Goal: Information Seeking & Learning: Find specific page/section

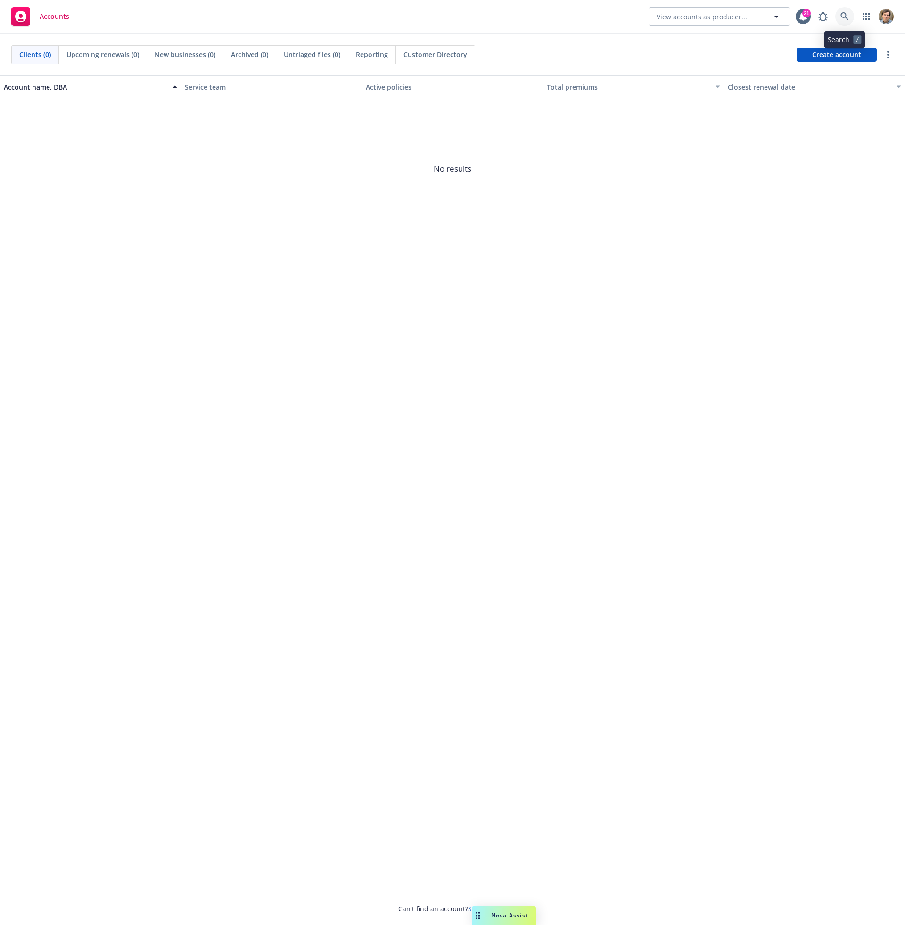
click at [838, 15] on link at bounding box center [844, 16] width 19 height 19
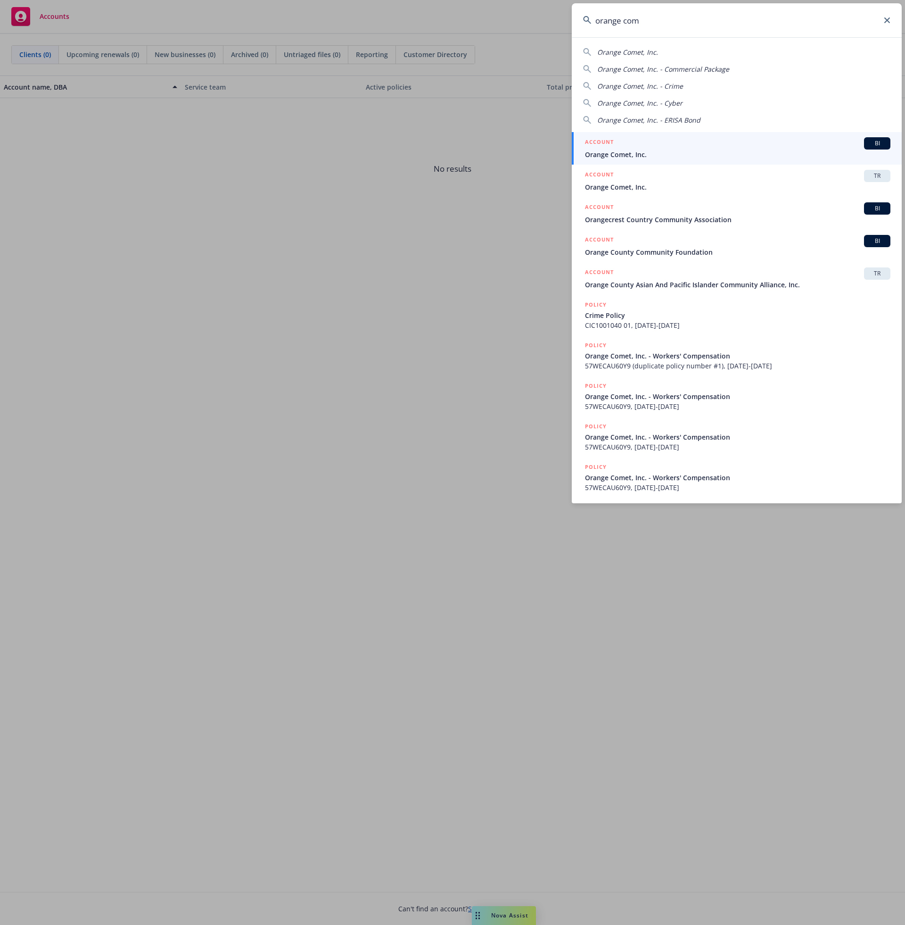
type input "orange com"
click at [721, 156] on span "Orange Comet, Inc." at bounding box center [738, 154] width 306 height 10
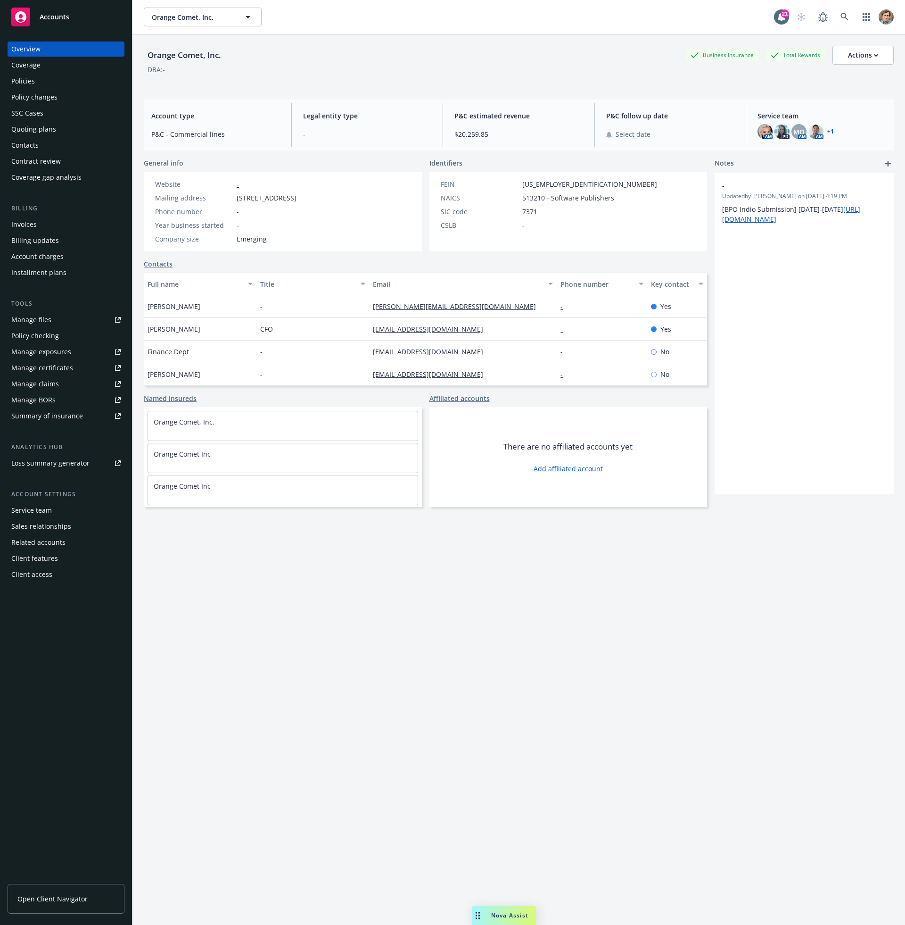
click at [84, 81] on div "Policies" at bounding box center [65, 81] width 109 height 15
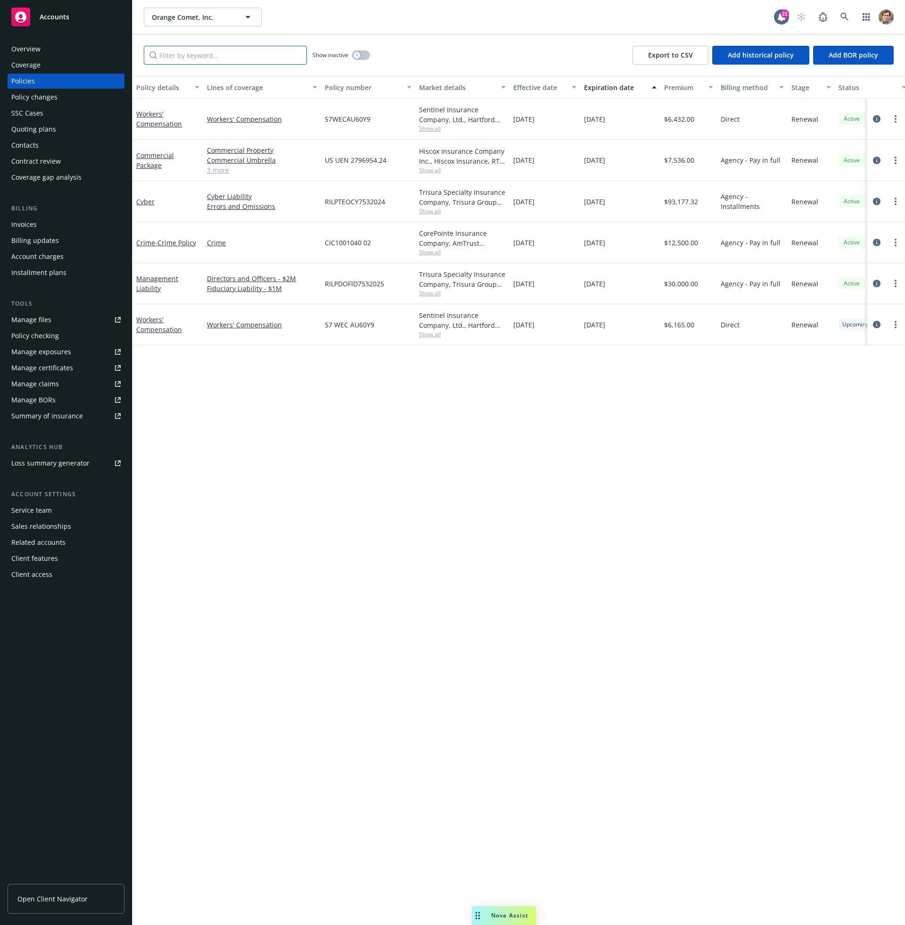
click at [204, 51] on input "Filter by keyword..." at bounding box center [225, 55] width 163 height 19
click at [851, 12] on link at bounding box center [844, 17] width 19 height 19
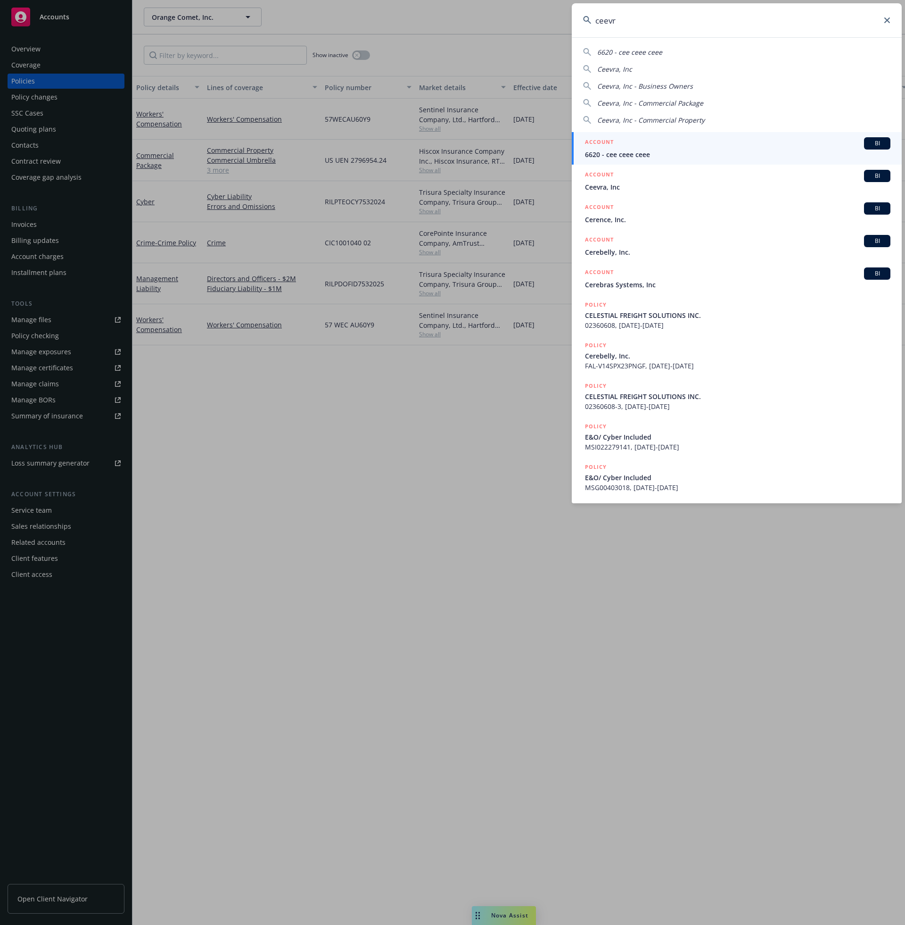
type input "ceevra"
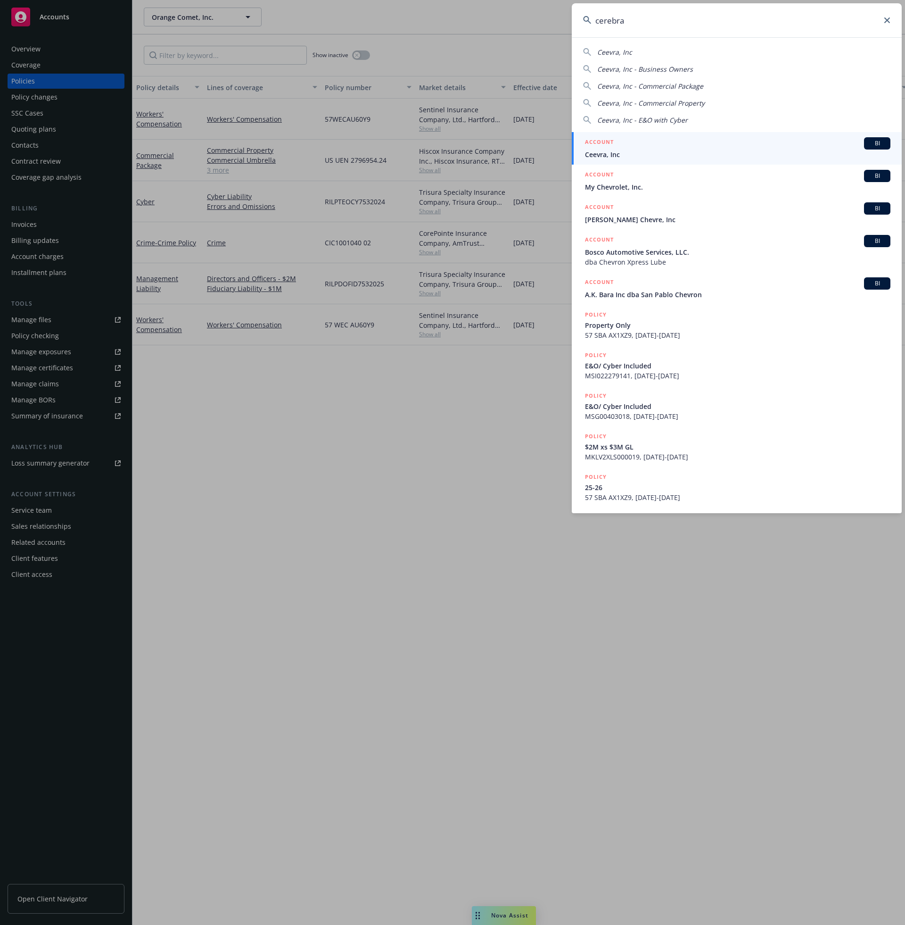
drag, startPoint x: 824, startPoint y: 37, endPoint x: 660, endPoint y: 141, distance: 193.5
click at [660, 141] on div "ACCOUNT BI" at bounding box center [738, 143] width 306 height 12
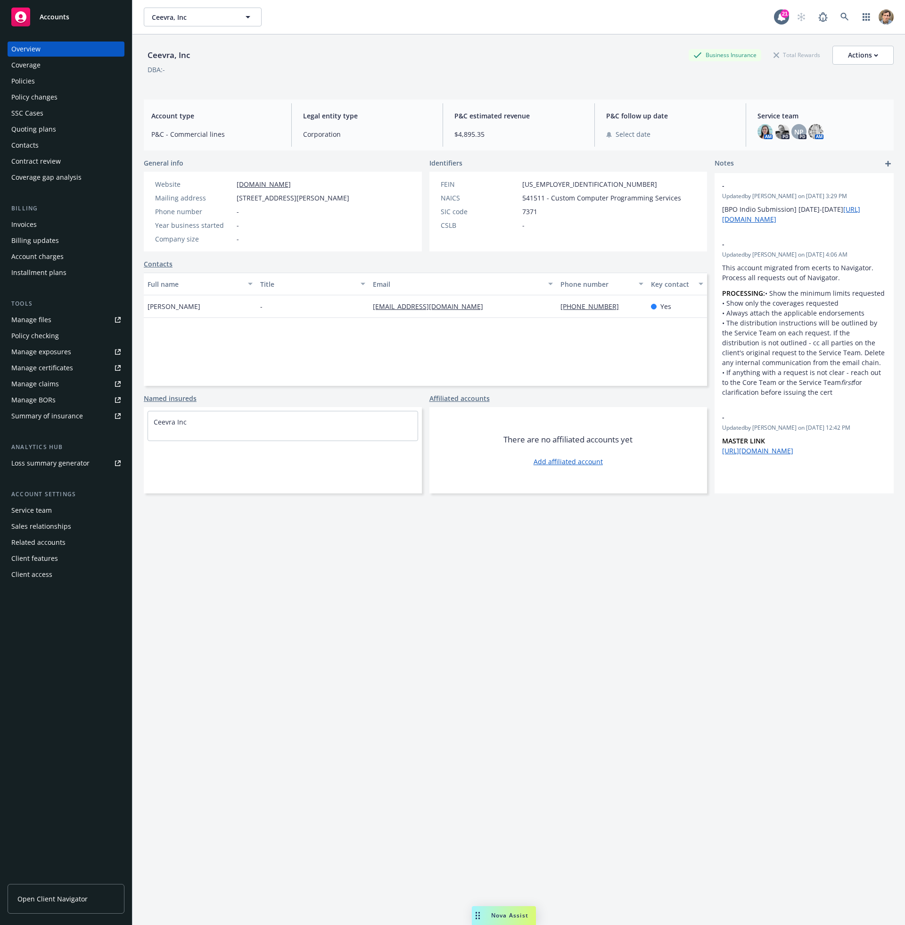
click at [68, 85] on div "Policies" at bounding box center [65, 81] width 109 height 15
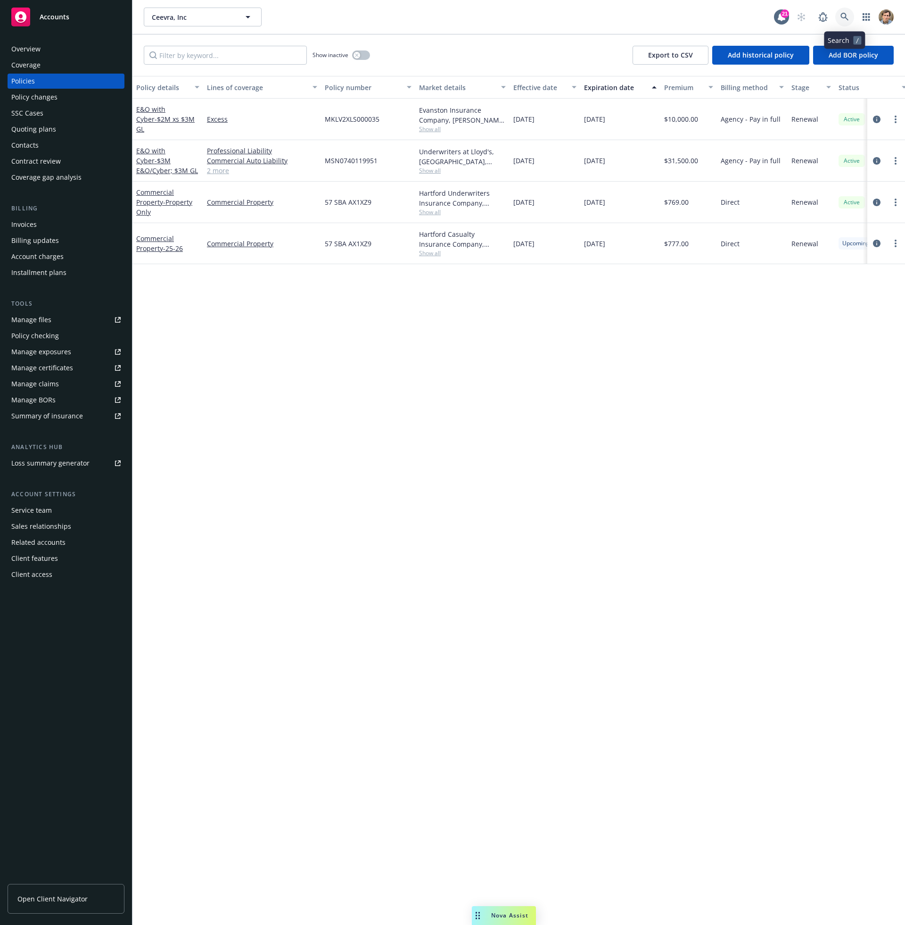
click at [838, 19] on link at bounding box center [844, 17] width 19 height 19
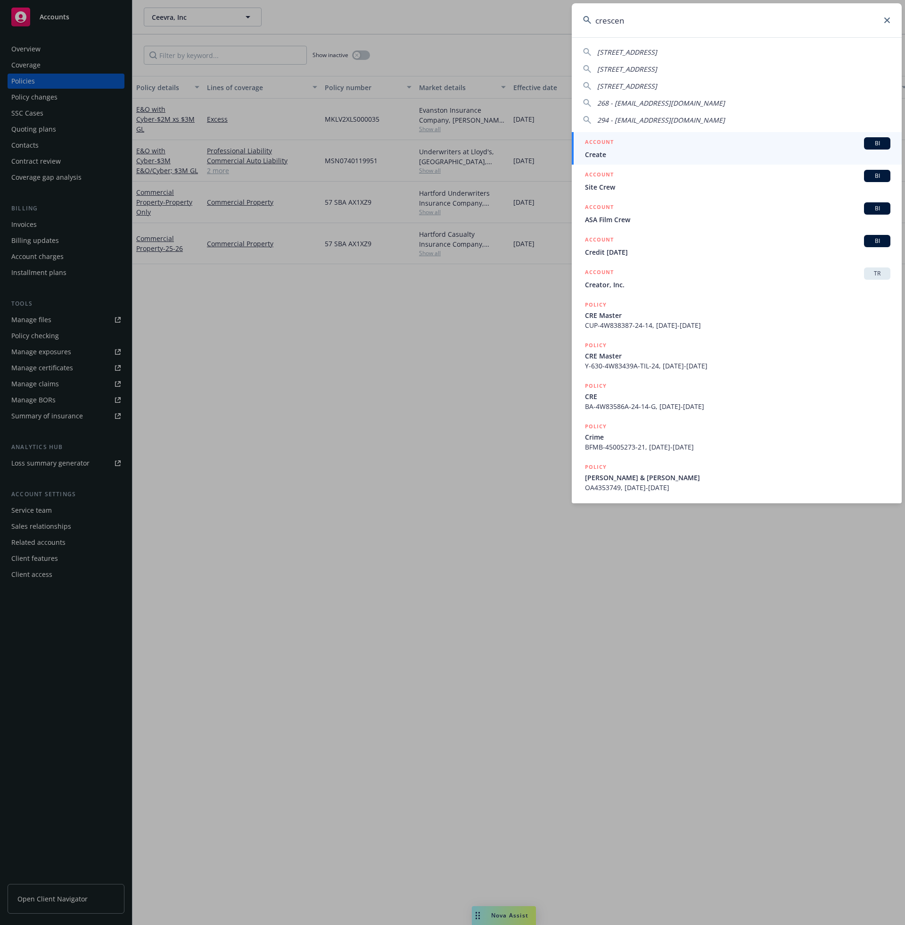
type input "crescent"
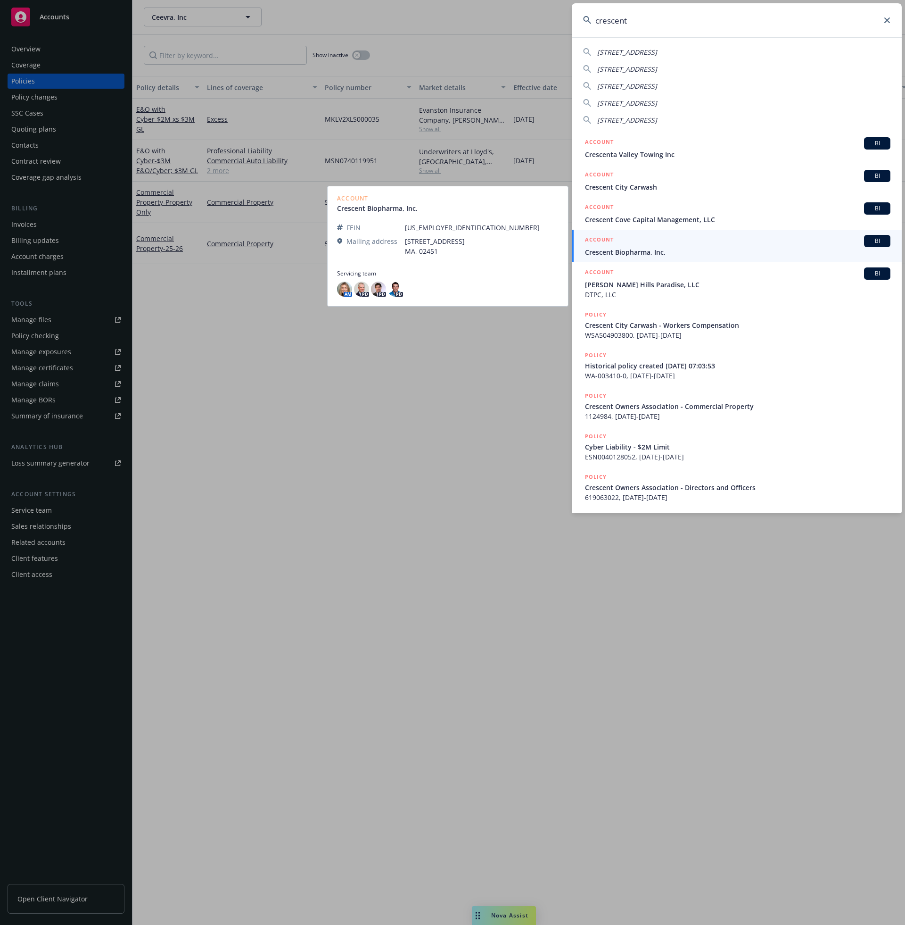
click at [686, 243] on div "ACCOUNT BI" at bounding box center [738, 241] width 306 height 12
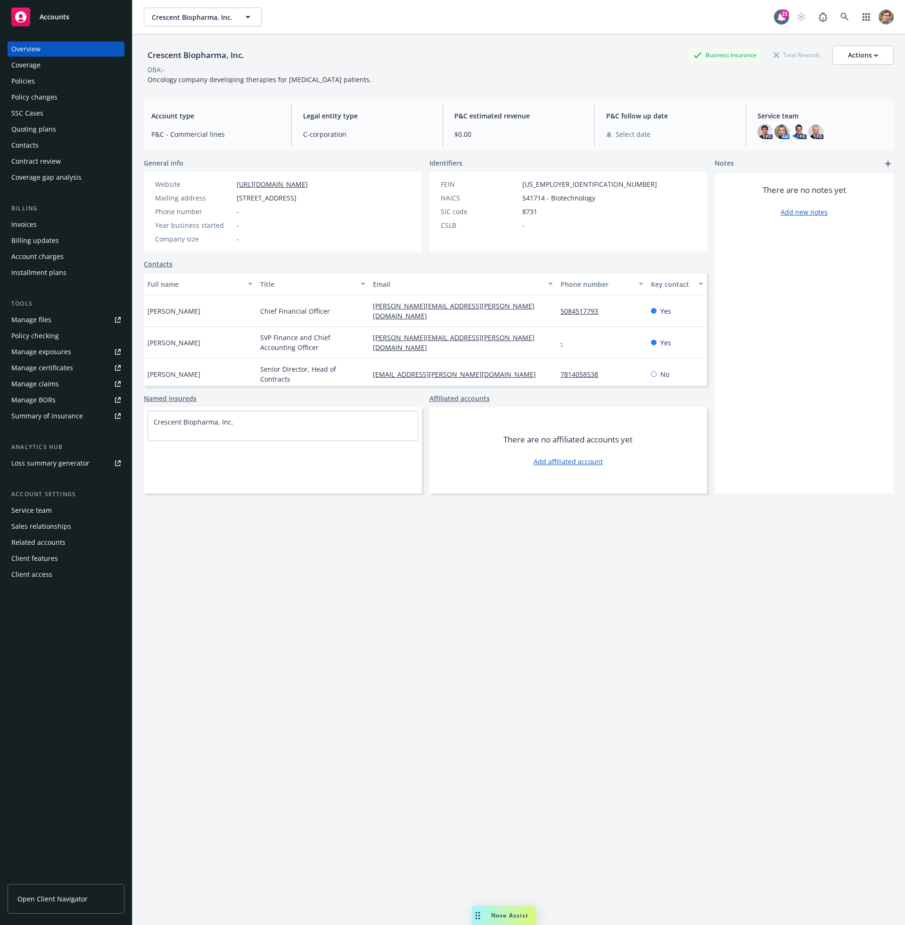
click at [54, 82] on div "Policies" at bounding box center [65, 81] width 109 height 15
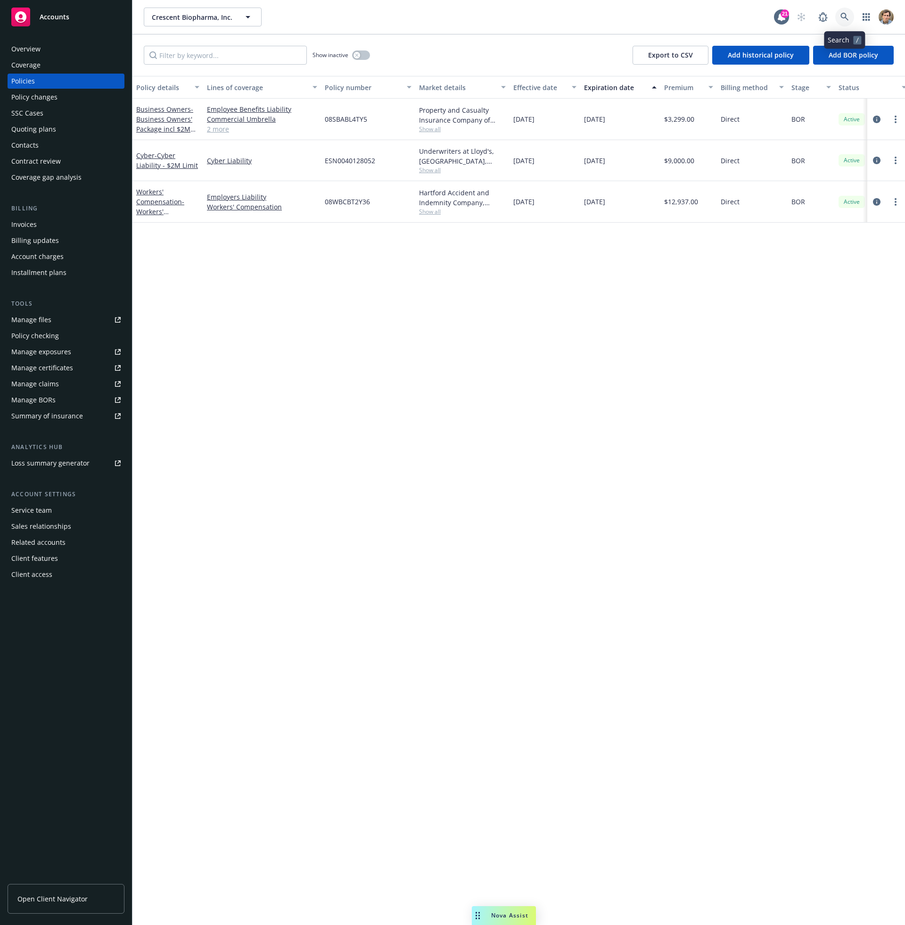
click at [846, 19] on icon at bounding box center [845, 17] width 8 height 8
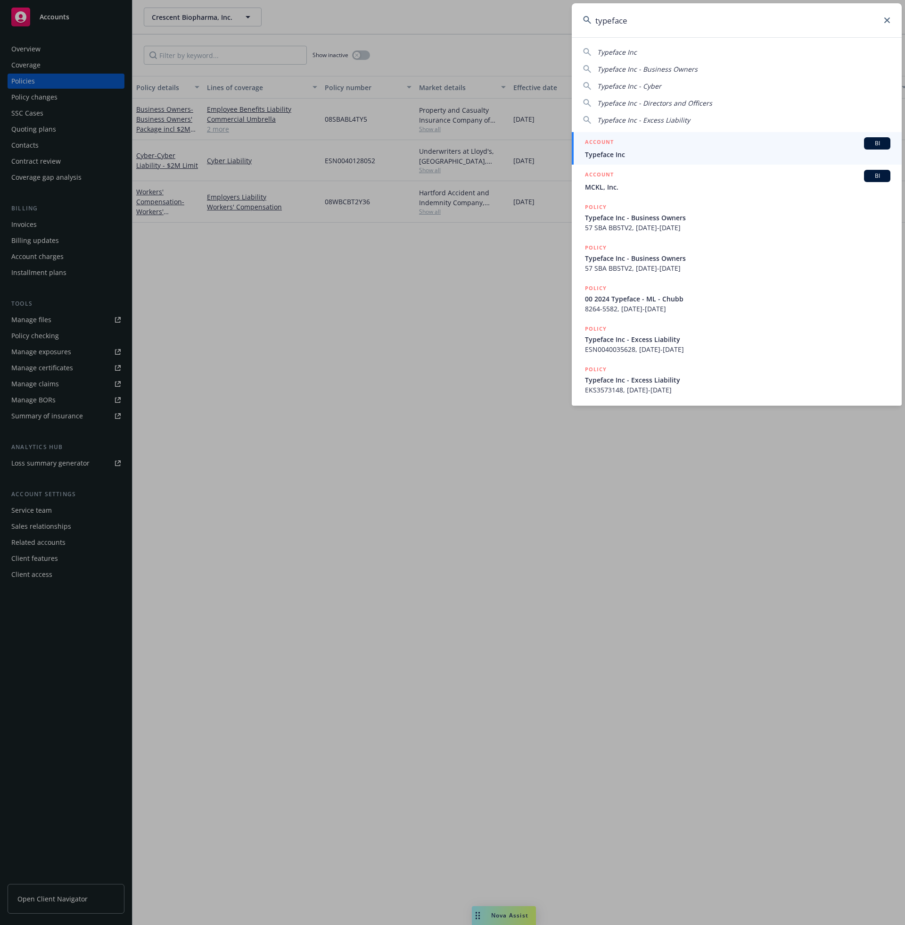
type input "typeface"
click at [657, 145] on div "ACCOUNT BI" at bounding box center [738, 143] width 306 height 12
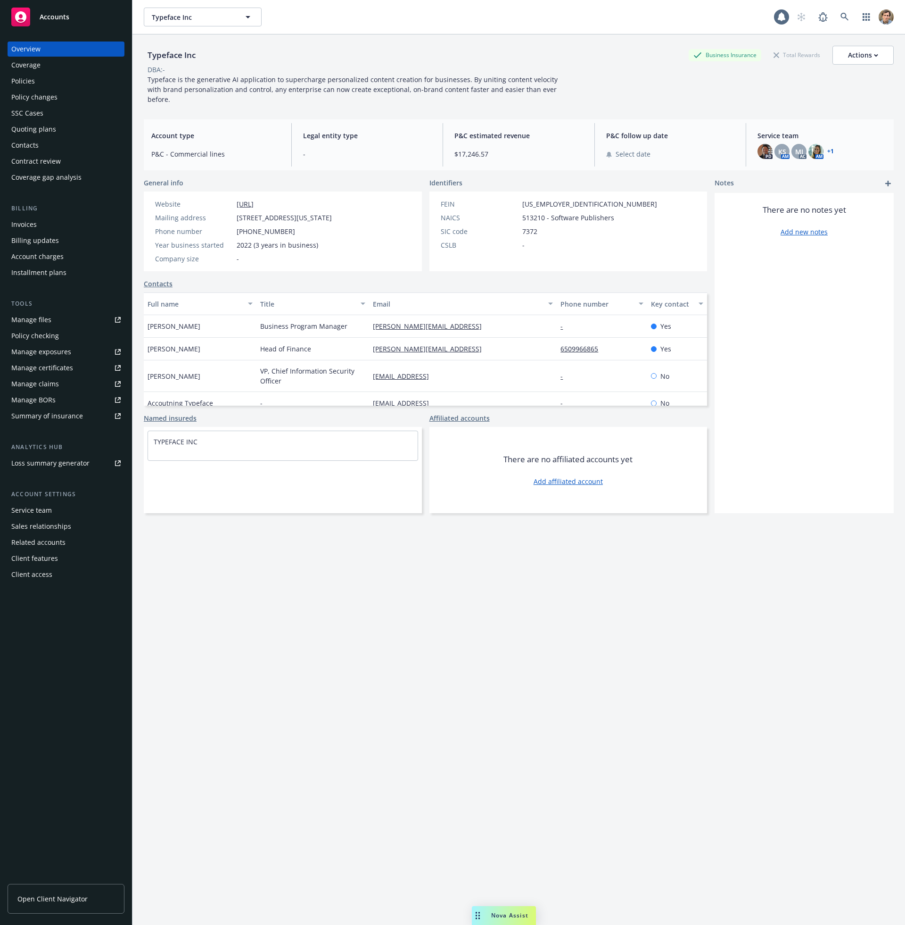
click at [58, 84] on div "Policies" at bounding box center [65, 81] width 109 height 15
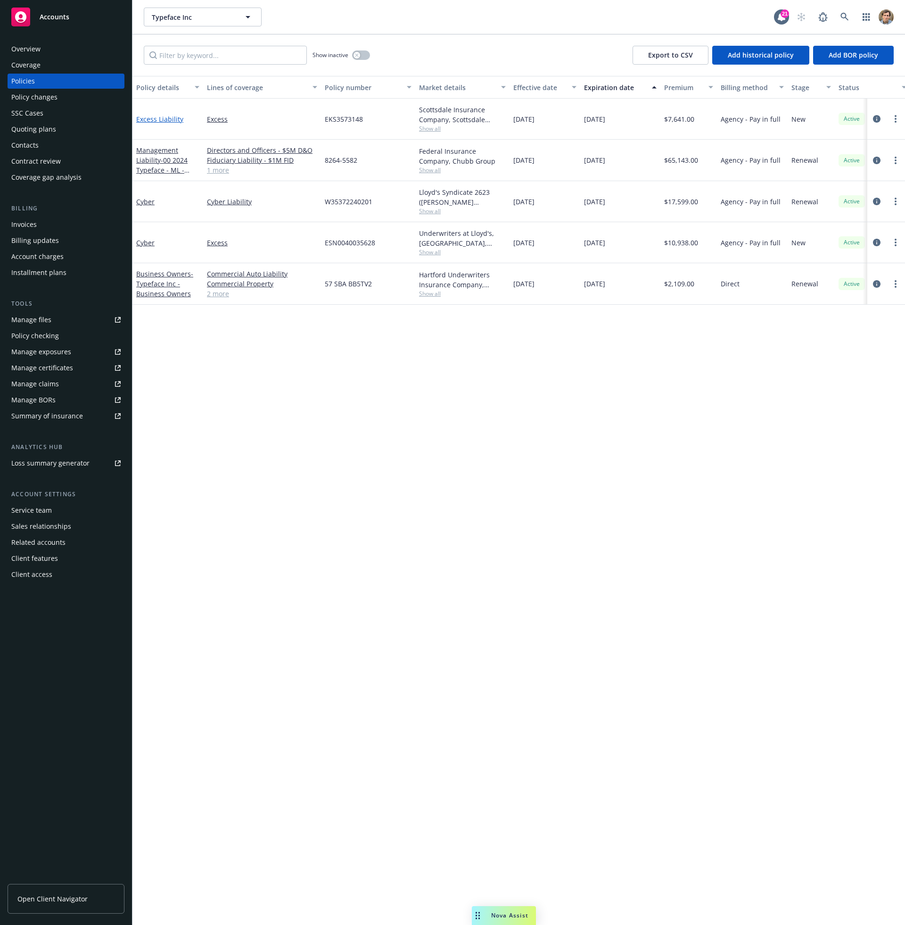
click at [164, 117] on link "Excess Liability" at bounding box center [159, 119] width 47 height 9
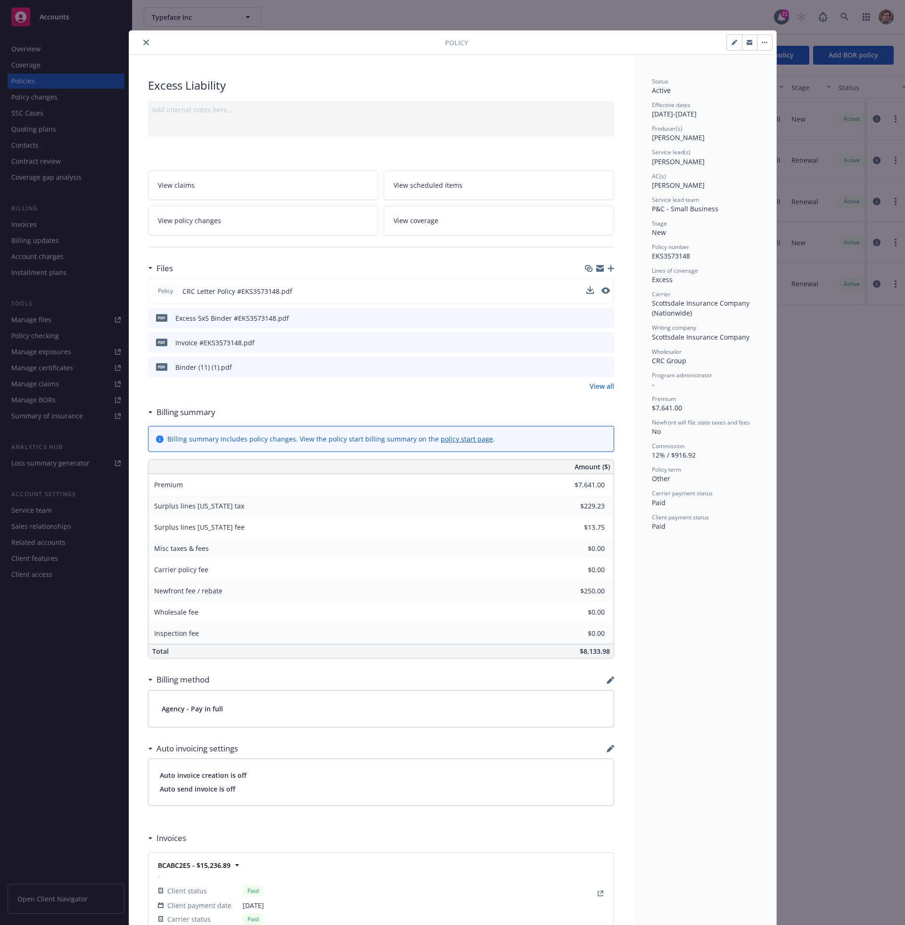
click at [602, 289] on icon "preview file" at bounding box center [606, 290] width 8 height 7
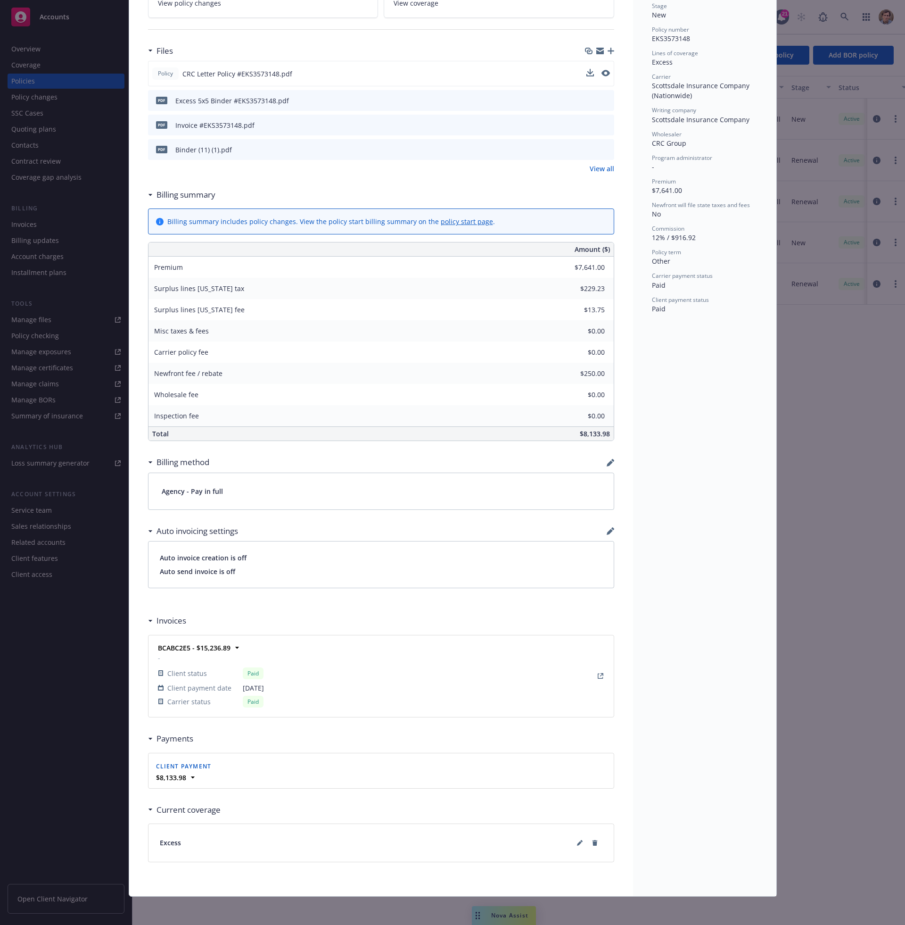
click at [259, 835] on div "Excess" at bounding box center [381, 842] width 443 height 15
click at [576, 844] on button at bounding box center [579, 842] width 15 height 15
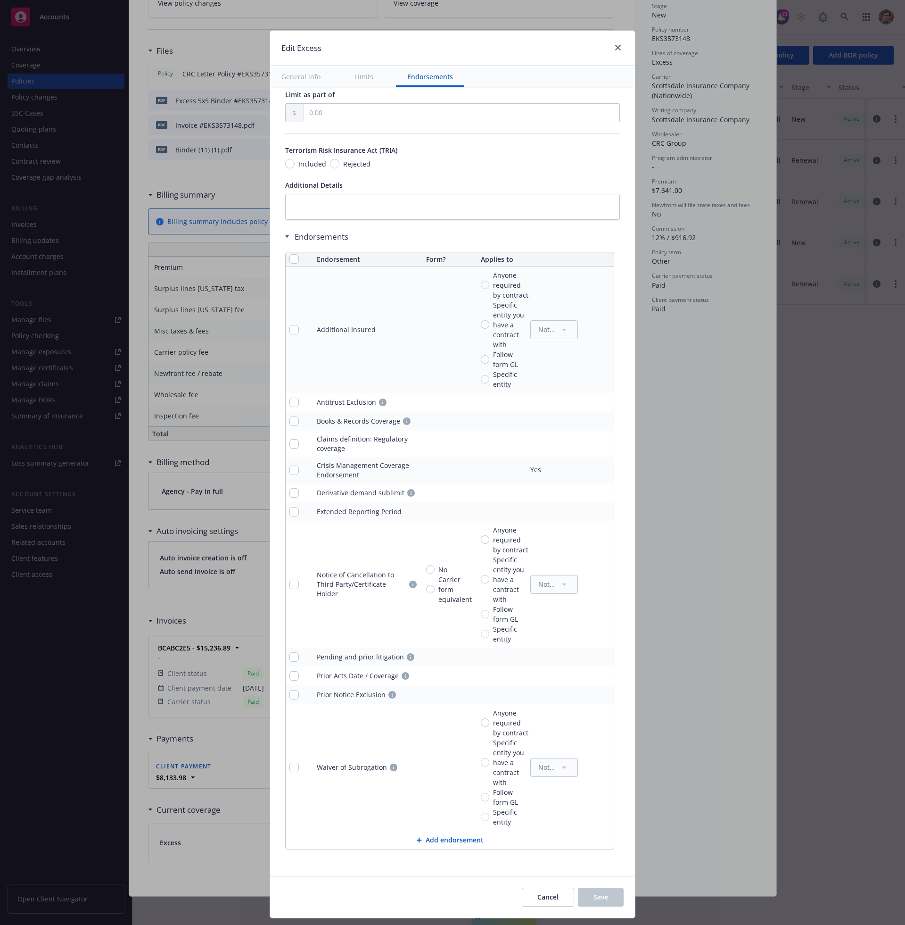
scroll to position [0, 0]
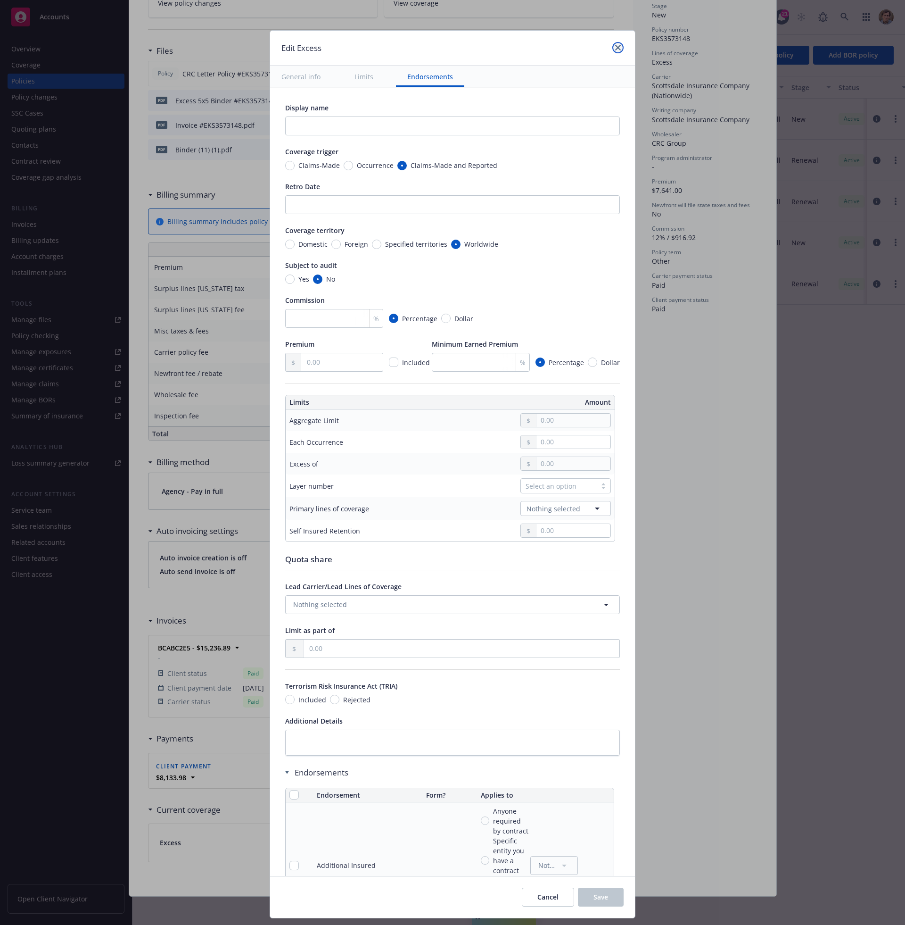
click at [619, 51] on link "close" at bounding box center [617, 47] width 11 height 11
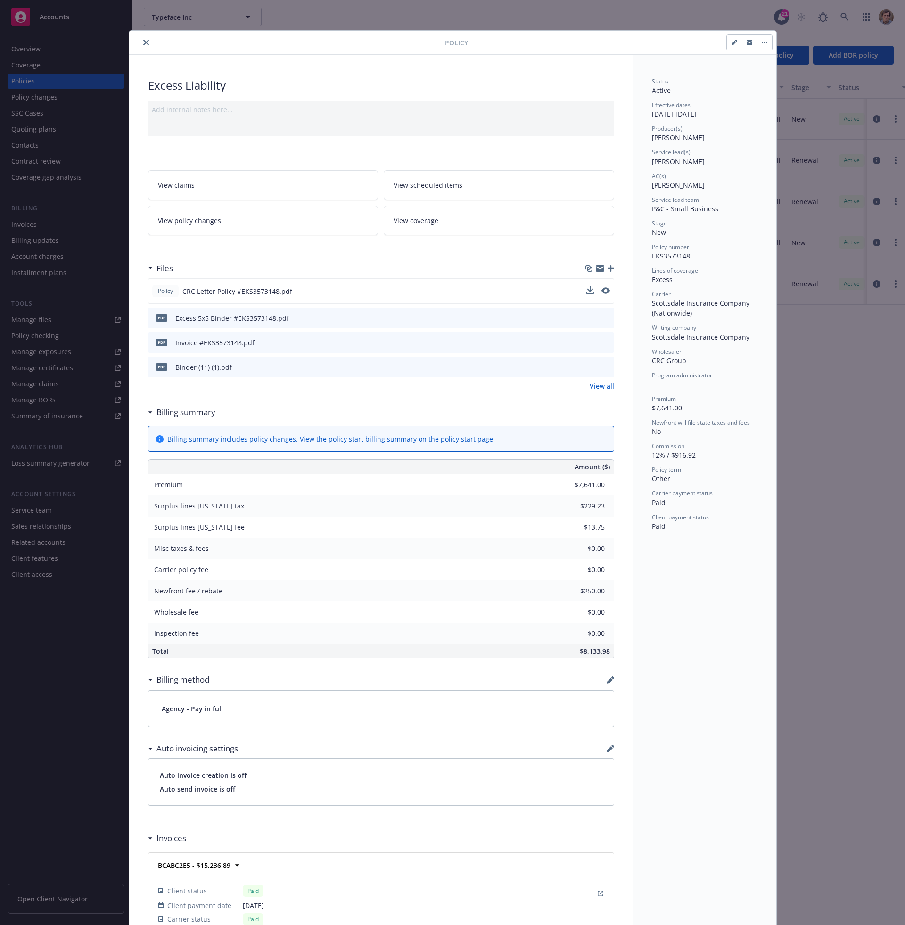
click at [143, 41] on icon "close" at bounding box center [146, 43] width 6 height 6
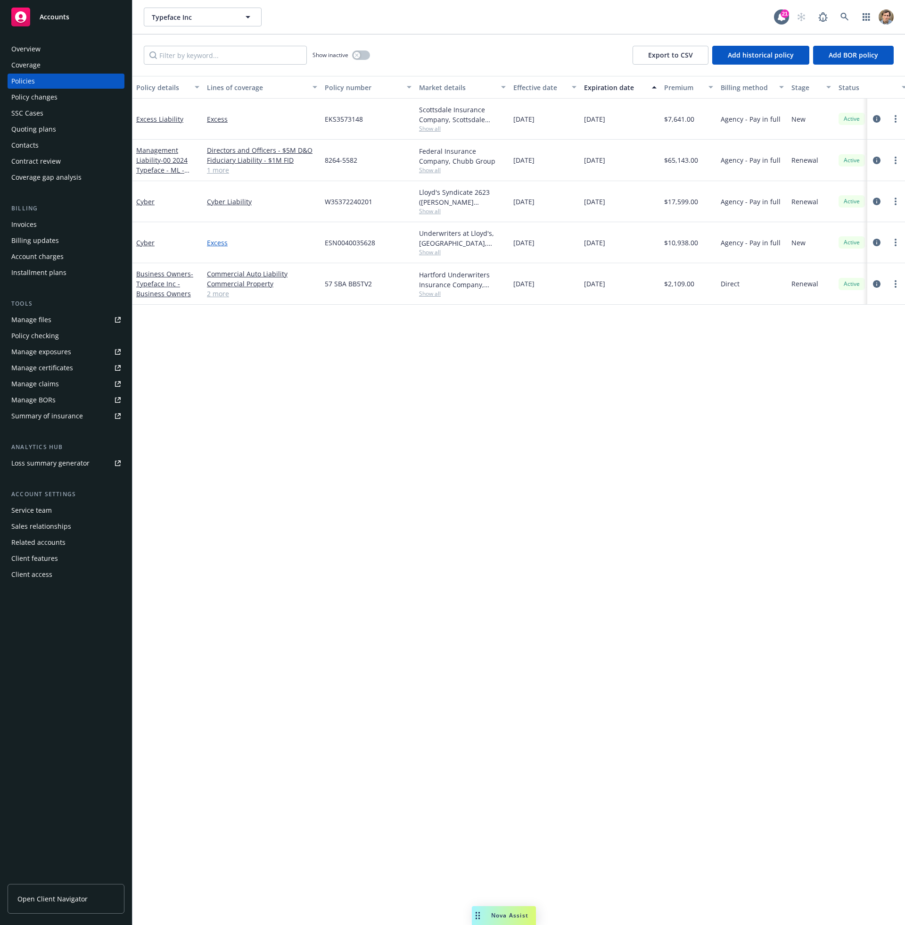
click at [213, 241] on link "Excess" at bounding box center [262, 243] width 110 height 10
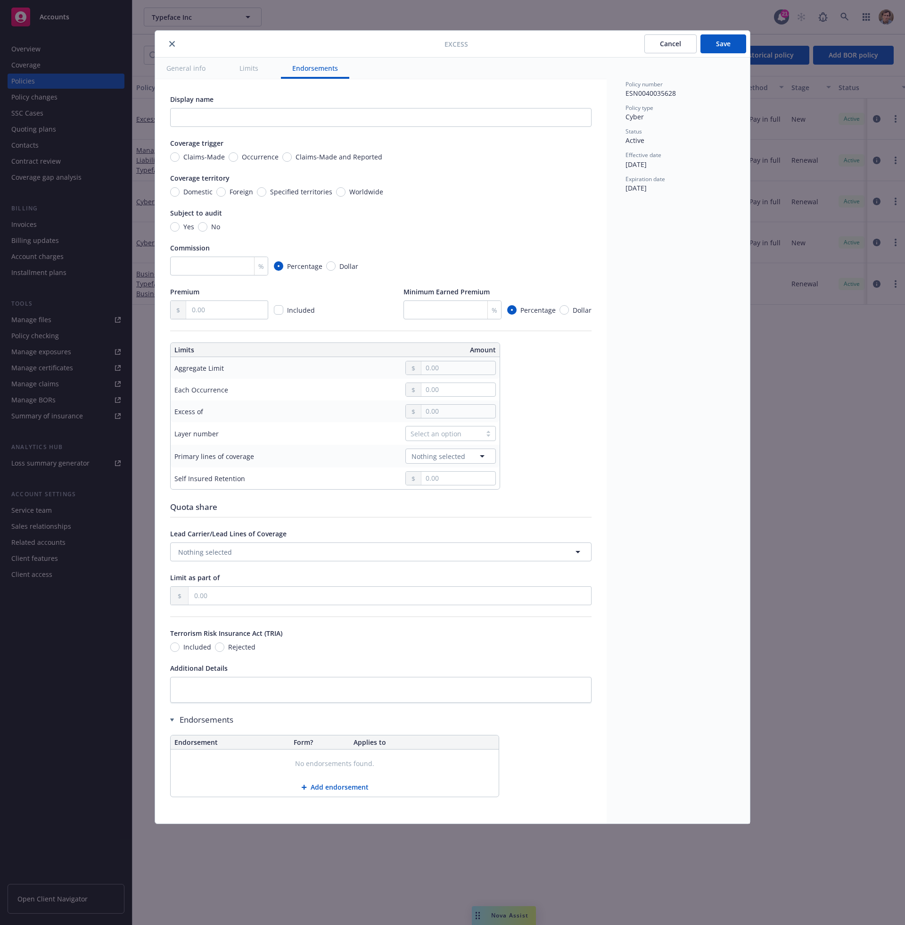
click at [187, 73] on button "General info" at bounding box center [186, 68] width 62 height 21
click at [171, 40] on button "close" at bounding box center [171, 43] width 11 height 11
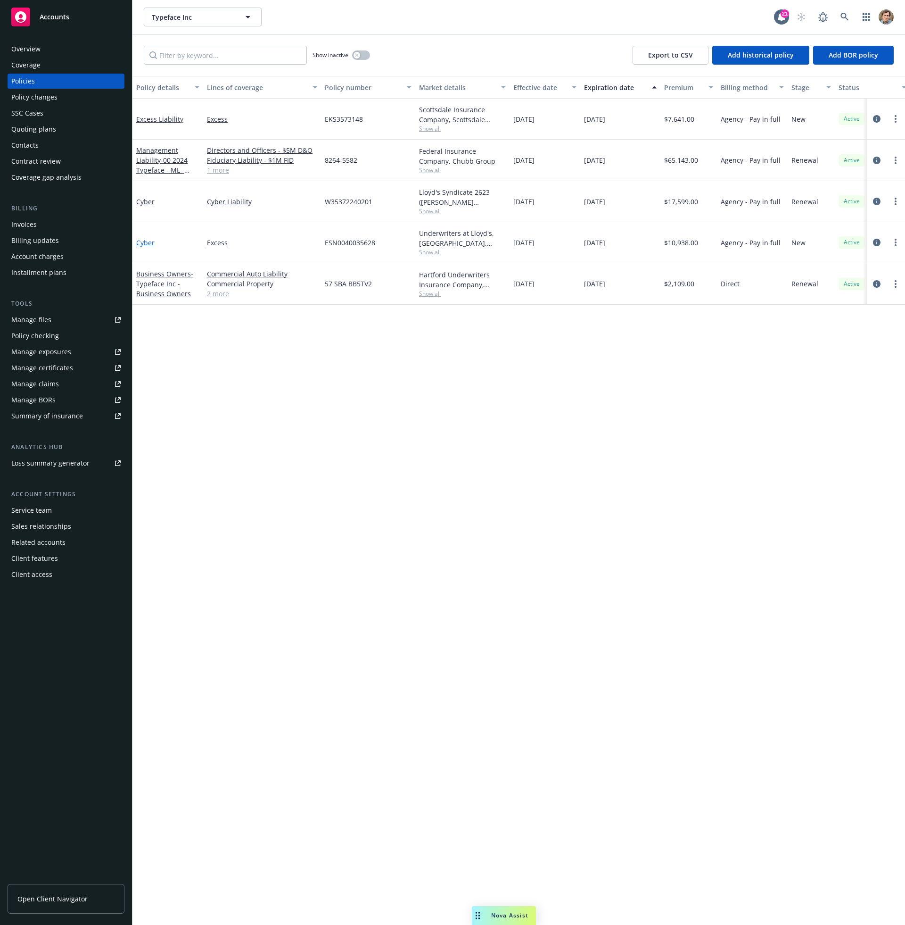
click at [146, 241] on link "Cyber" at bounding box center [145, 242] width 18 height 9
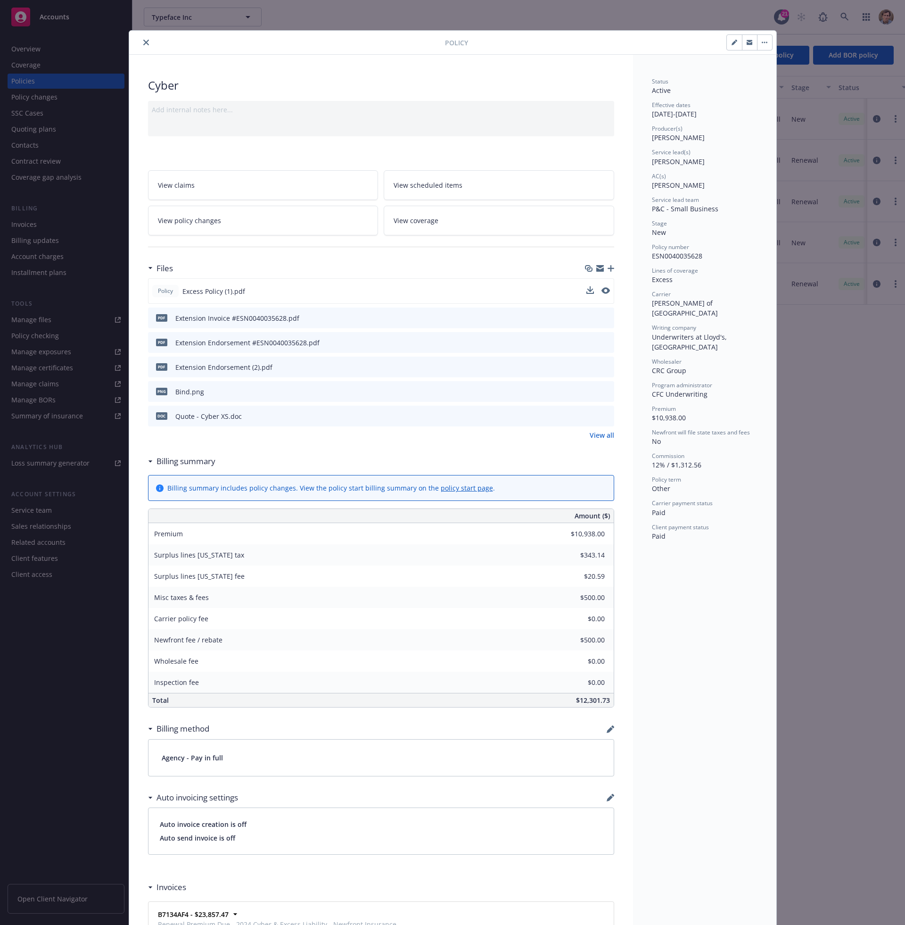
click at [288, 290] on div "Policy Excess Policy (1).pdf" at bounding box center [381, 290] width 466 height 25
click at [603, 288] on icon "preview file" at bounding box center [606, 290] width 8 height 7
click at [145, 45] on button "close" at bounding box center [146, 42] width 11 height 11
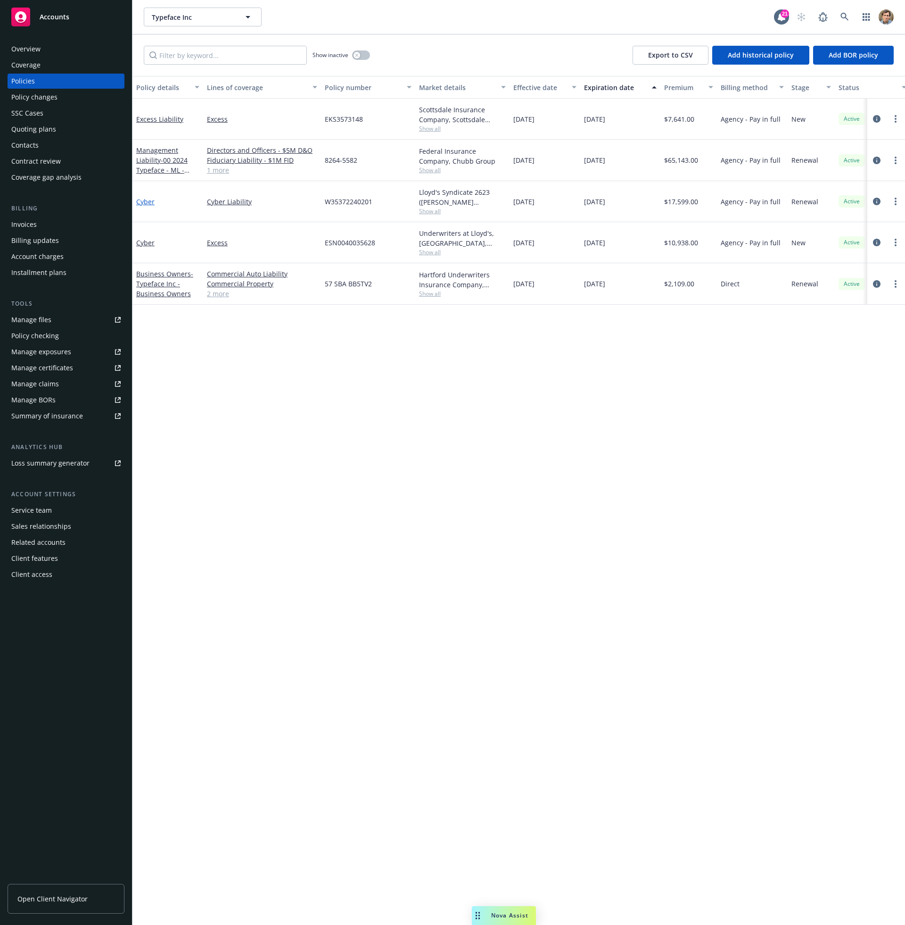
click at [151, 202] on link "Cyber" at bounding box center [145, 201] width 18 height 9
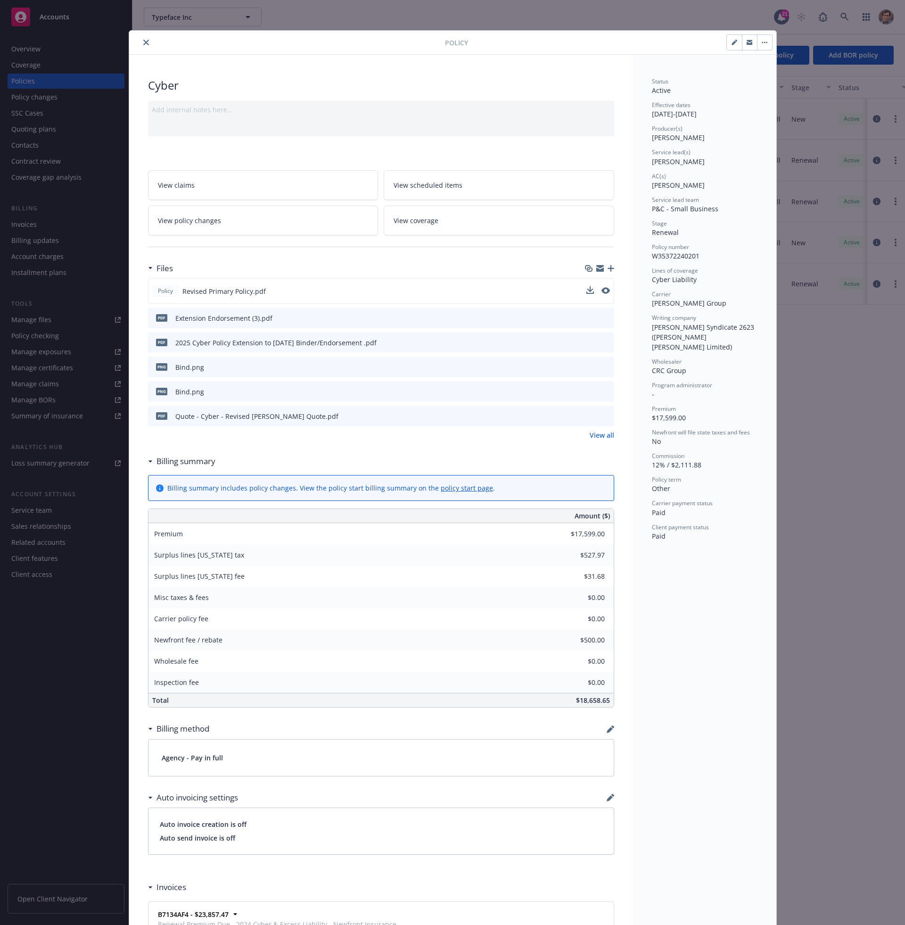
click at [602, 291] on icon "preview file" at bounding box center [606, 290] width 8 height 7
click at [734, 5] on div "Policy Cyber Add internal notes here... View claims View scheduled items View p…" at bounding box center [452, 462] width 905 height 925
click at [144, 41] on icon "close" at bounding box center [146, 43] width 6 height 6
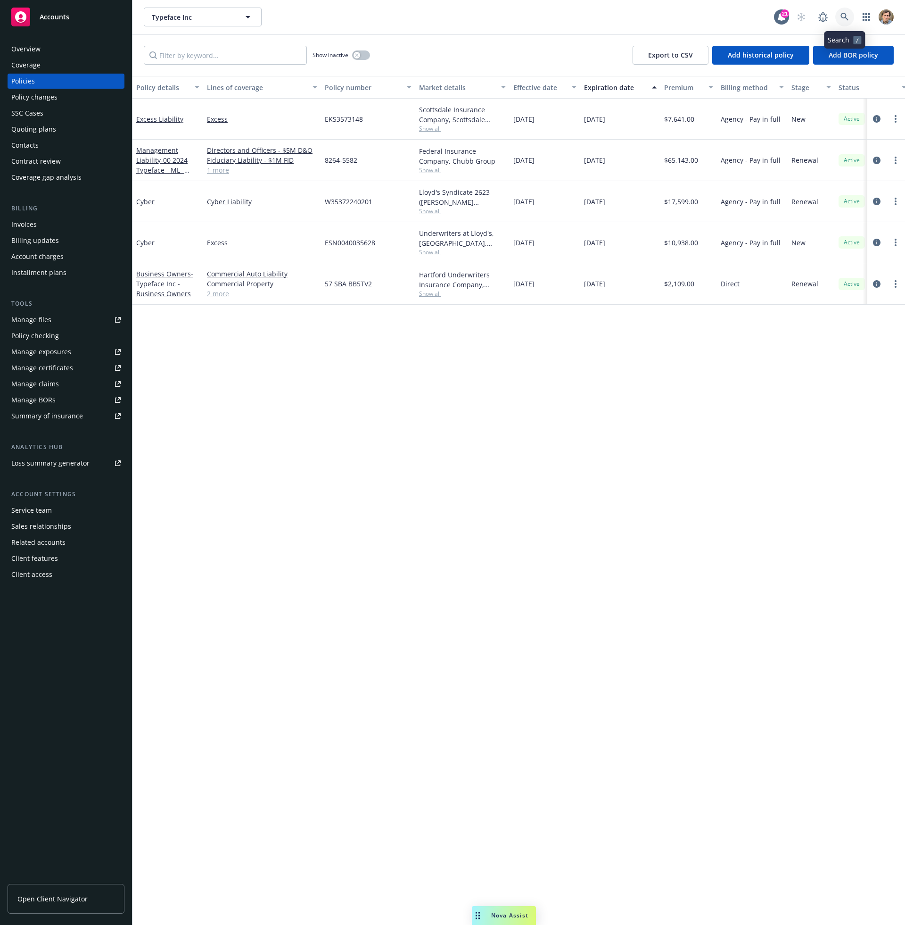
click at [842, 17] on icon at bounding box center [845, 17] width 8 height 8
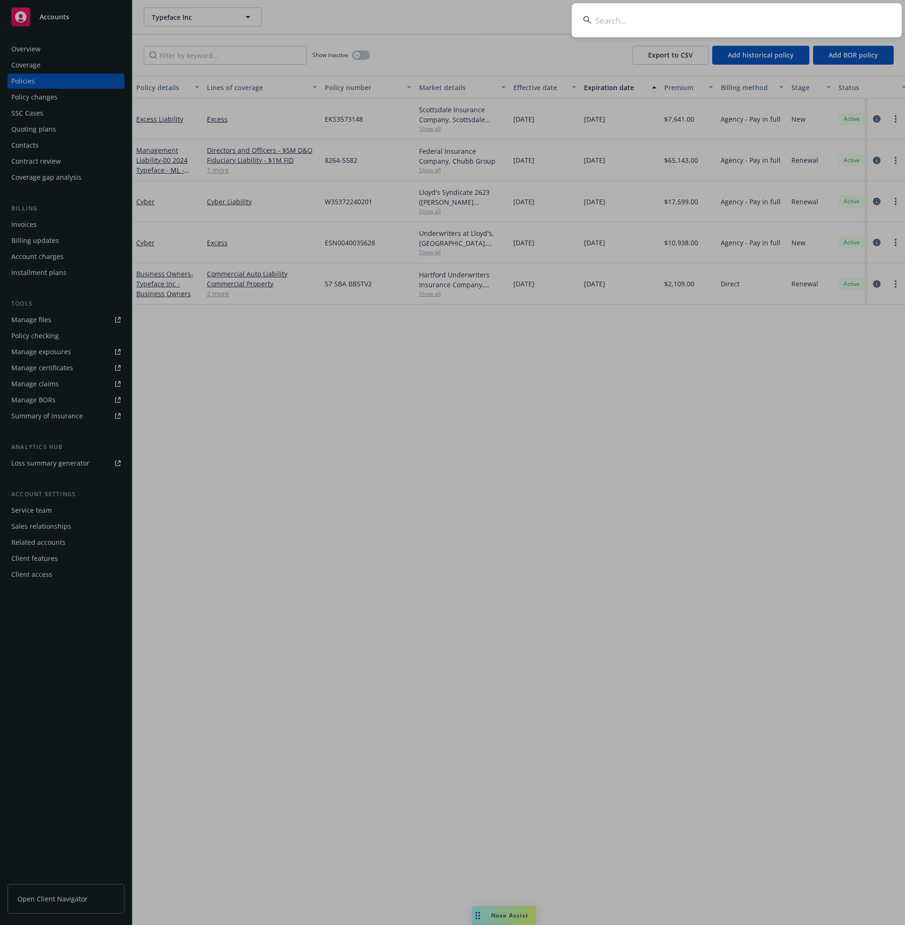
click at [743, 24] on input at bounding box center [737, 20] width 330 height 34
type input "[PERSON_NAME]"
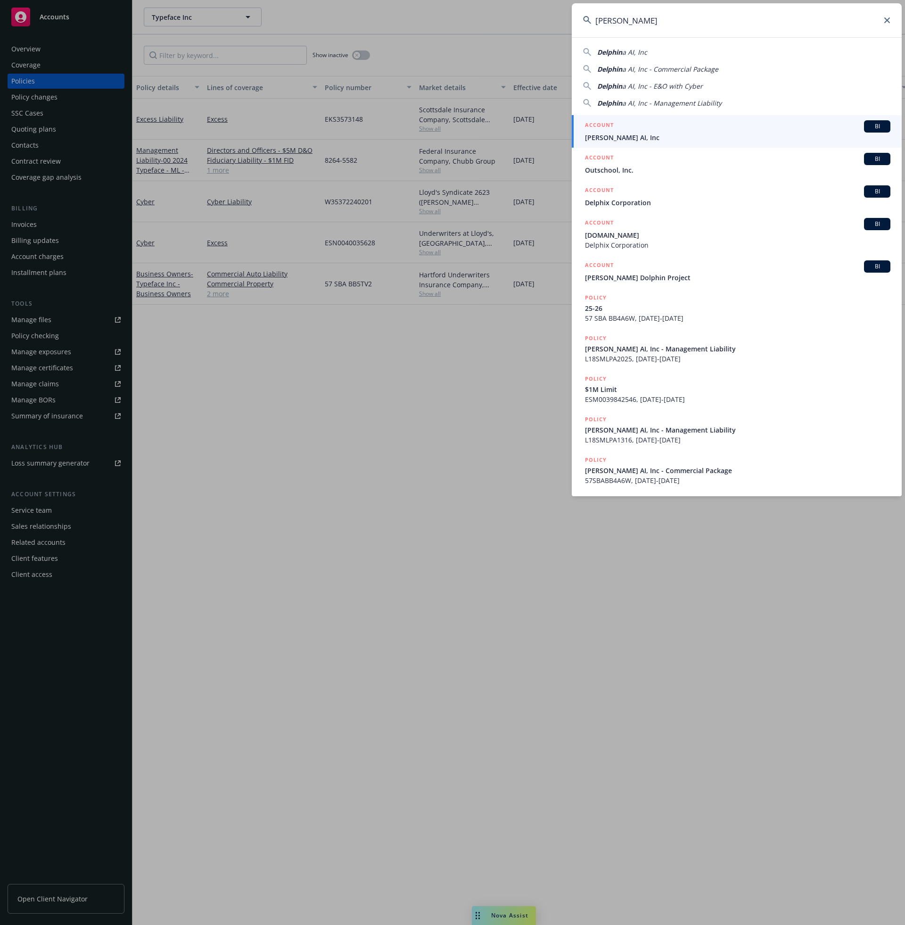
drag, startPoint x: 743, startPoint y: 24, endPoint x: 663, endPoint y: 137, distance: 138.7
click at [663, 137] on span "[PERSON_NAME] AI, Inc" at bounding box center [738, 137] width 306 height 10
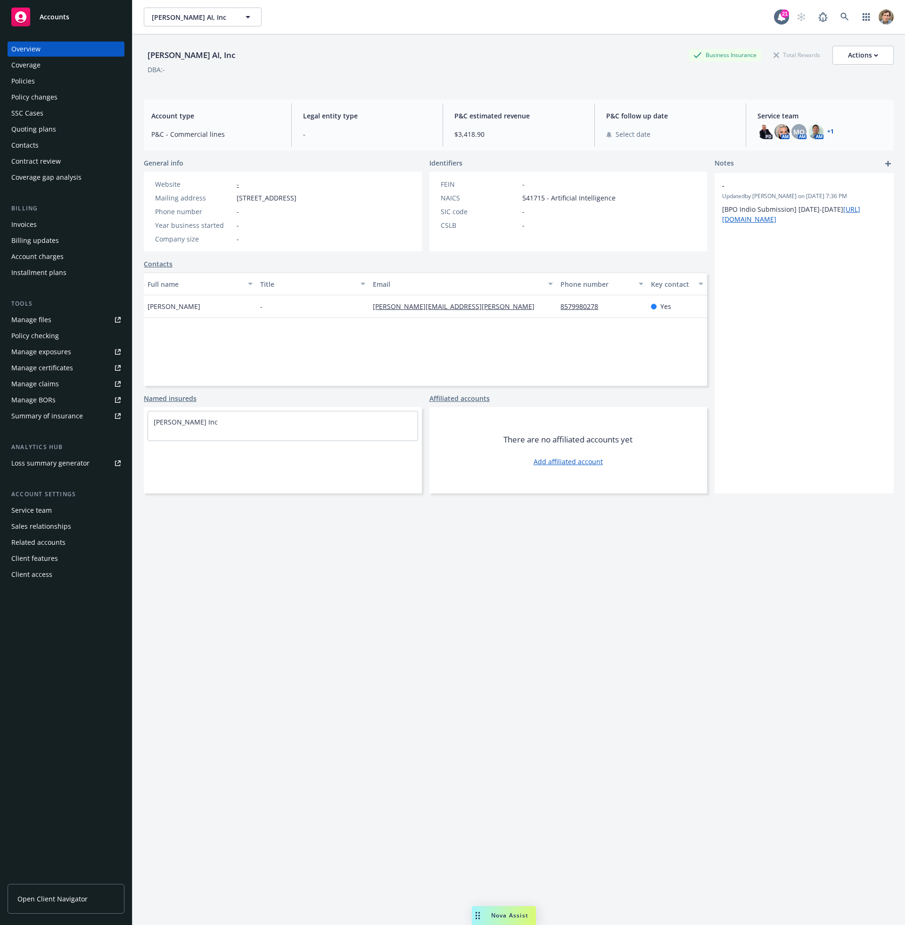
click at [52, 80] on div "Policies" at bounding box center [65, 81] width 109 height 15
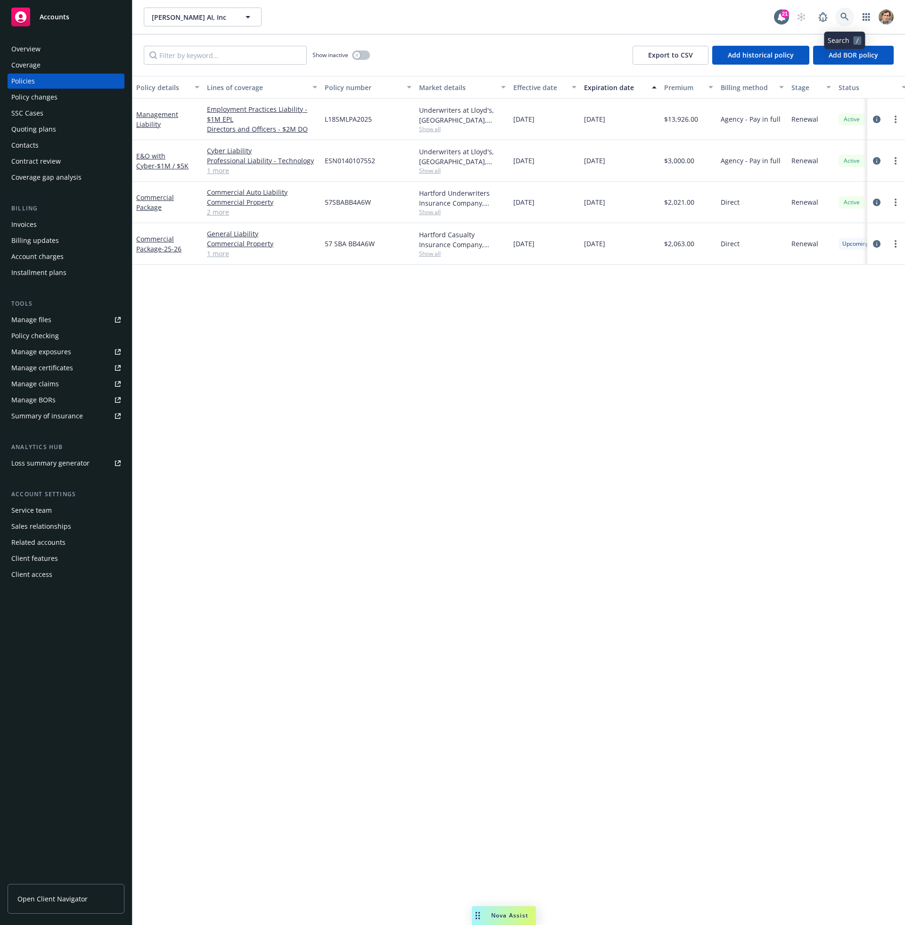
click at [848, 17] on icon at bounding box center [845, 17] width 8 height 8
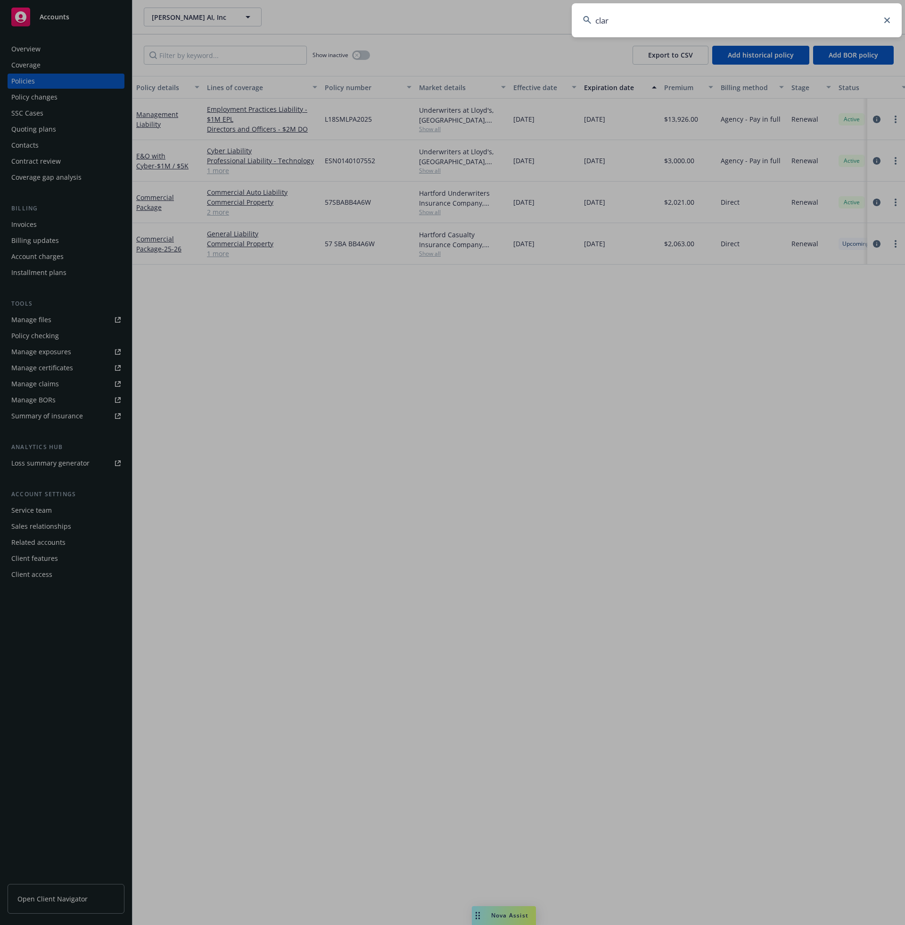
type input "[PERSON_NAME]"
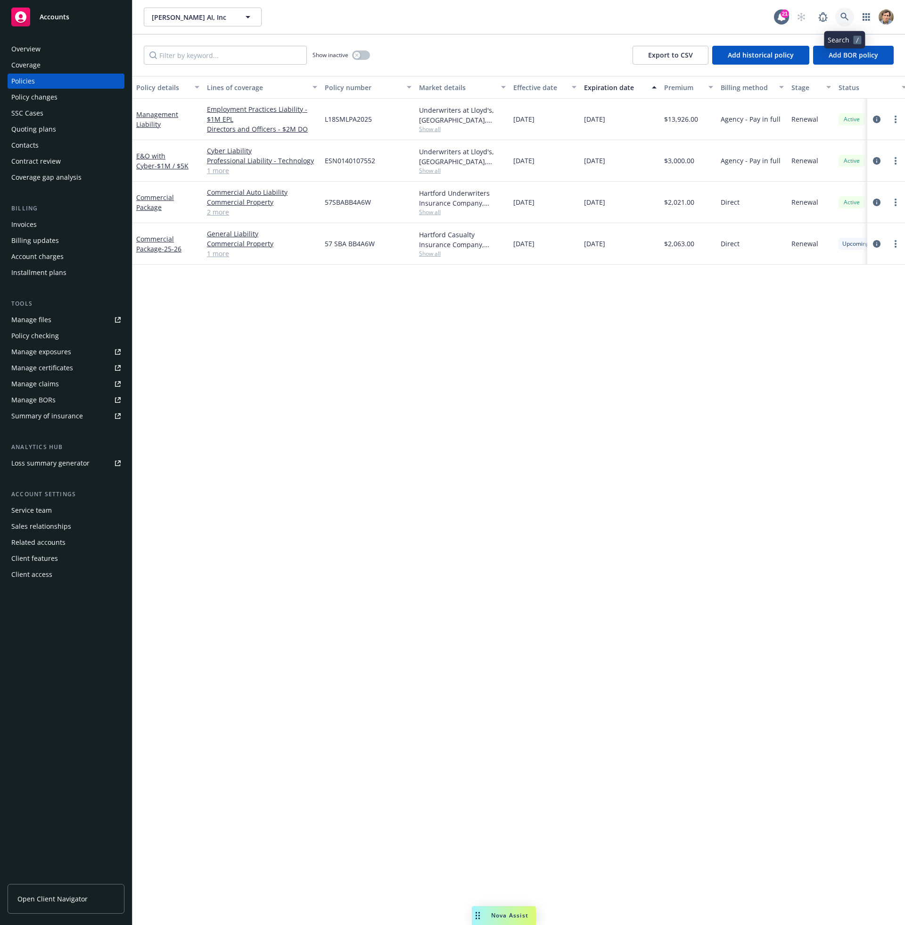
click at [848, 18] on icon at bounding box center [845, 17] width 8 height 8
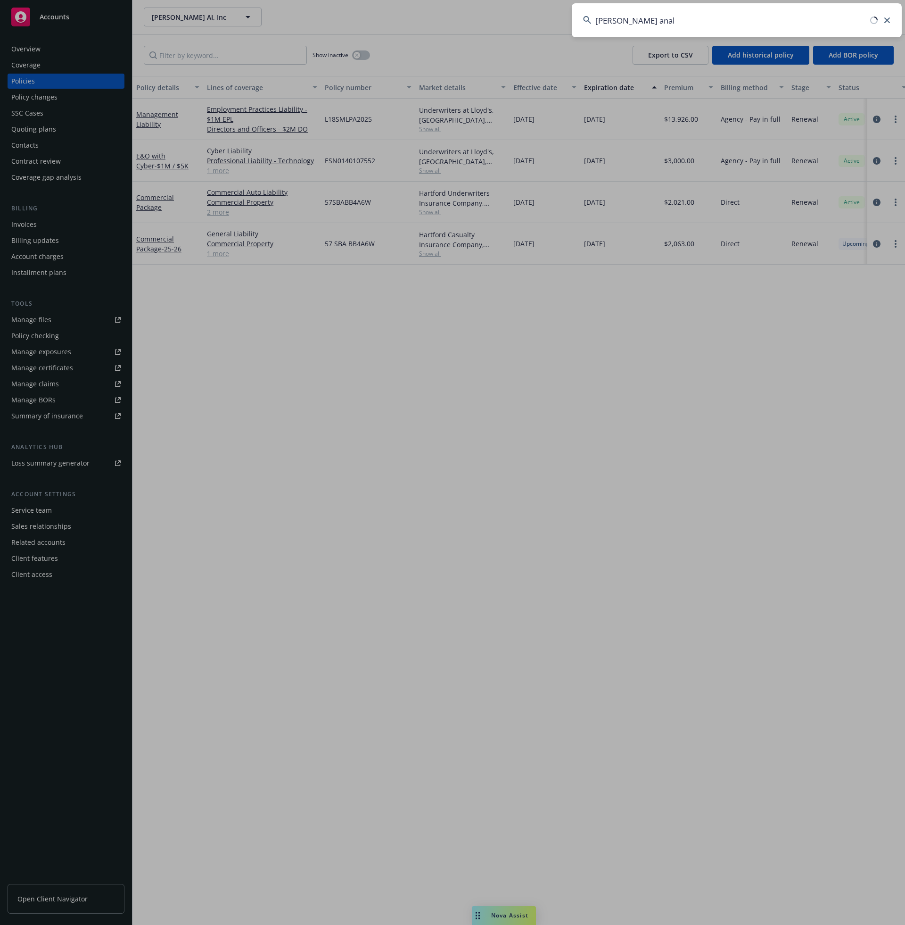
type input "[PERSON_NAME] analy"
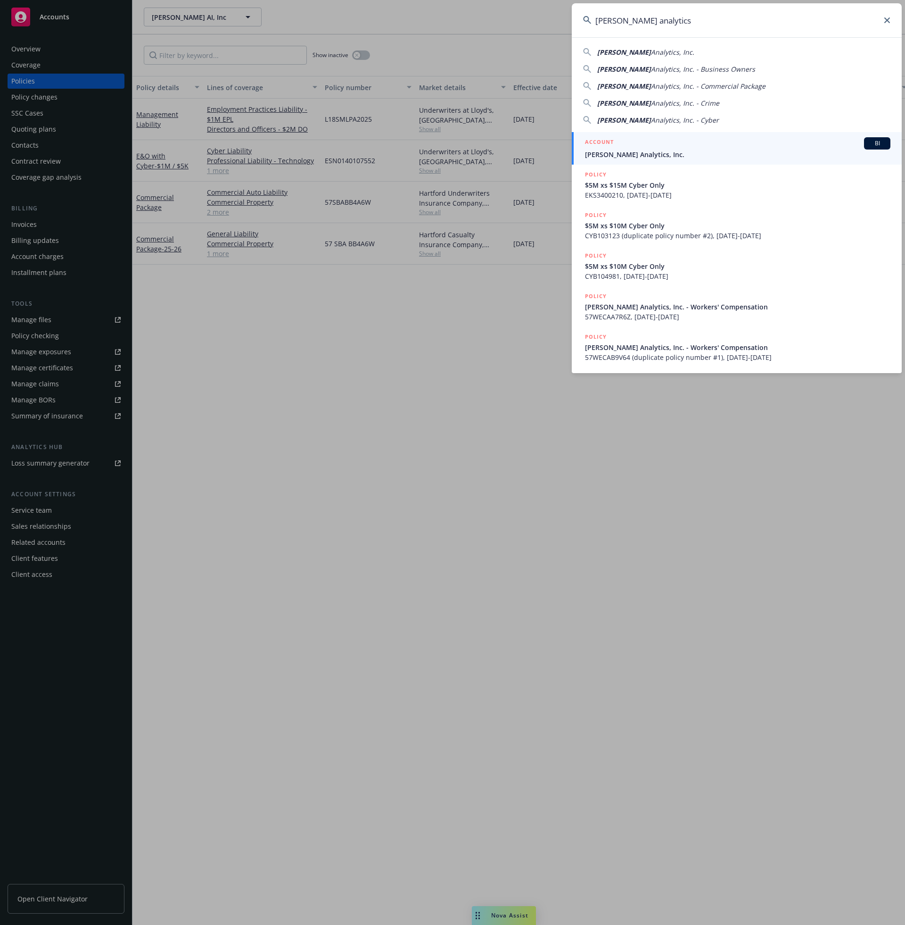
drag, startPoint x: 848, startPoint y: 18, endPoint x: 770, endPoint y: 144, distance: 148.0
click at [770, 144] on div "ACCOUNT BI" at bounding box center [738, 143] width 306 height 12
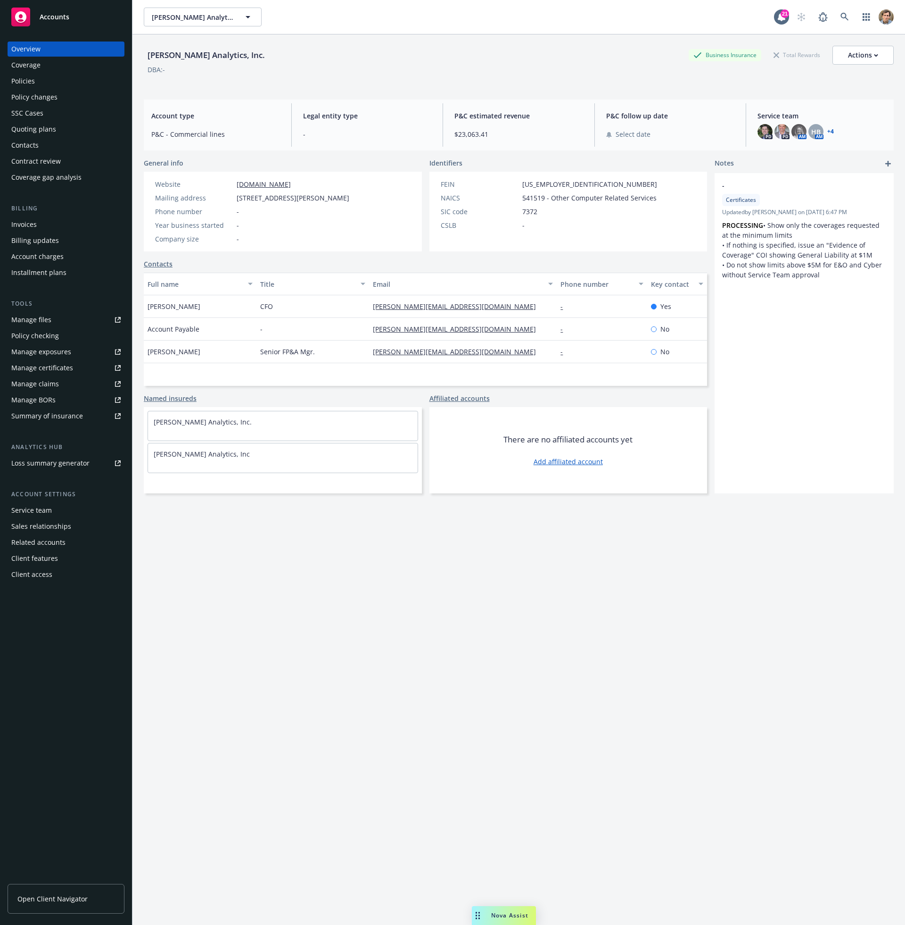
click at [54, 85] on div "Policies" at bounding box center [65, 81] width 109 height 15
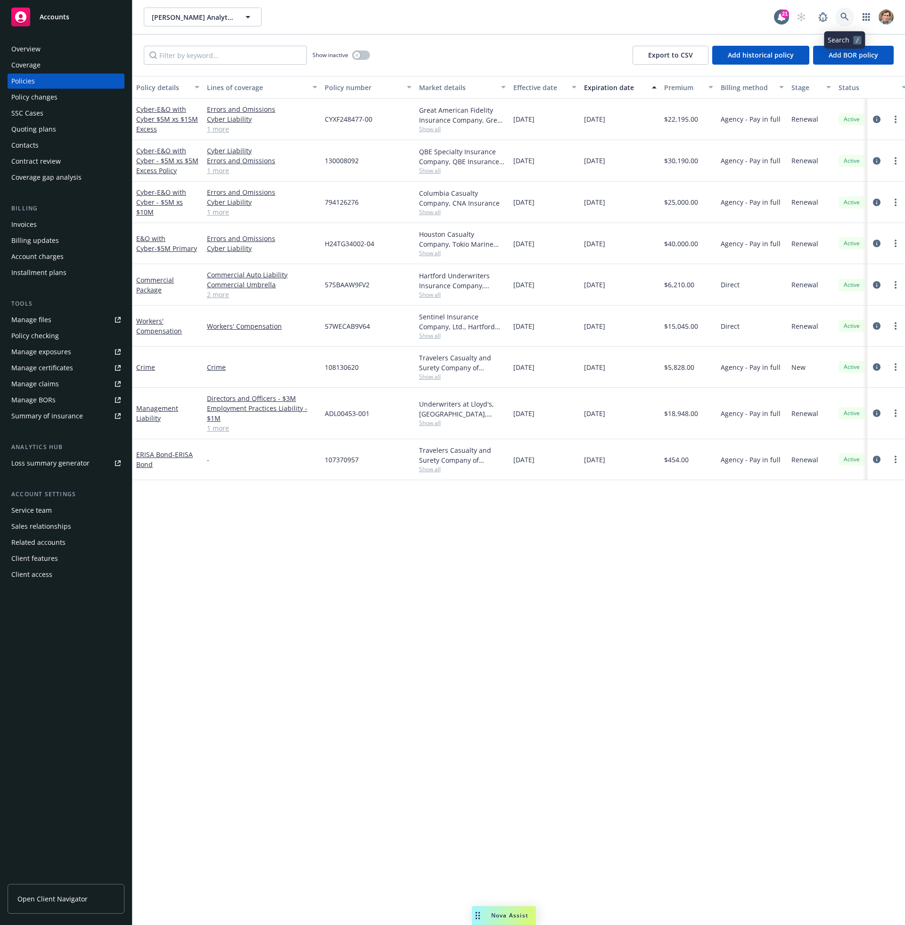
click at [848, 18] on icon at bounding box center [845, 17] width 8 height 8
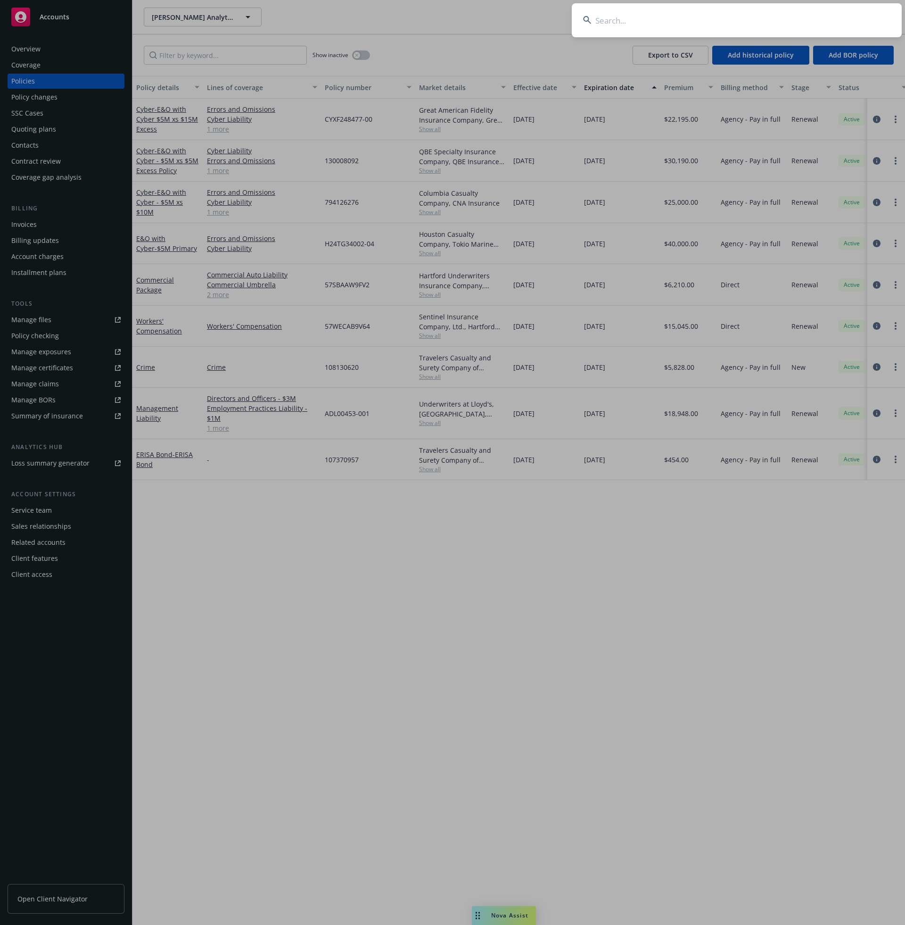
click at [769, 21] on input at bounding box center [737, 20] width 330 height 34
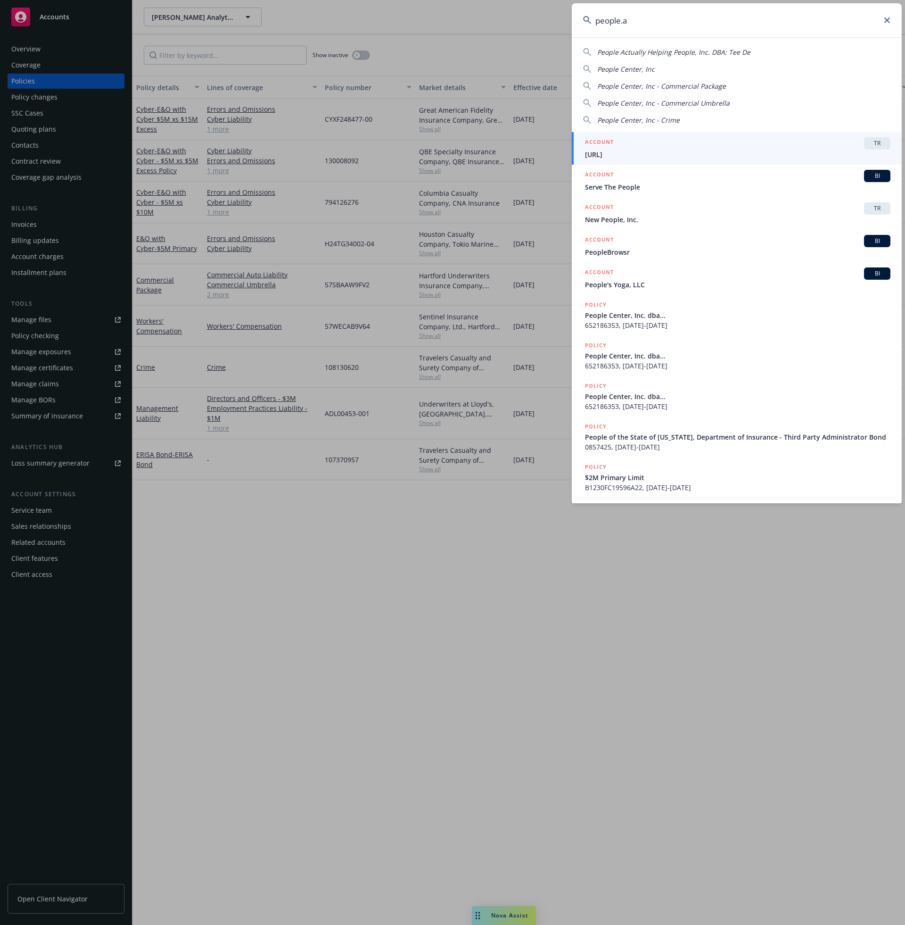
type input "[URL]"
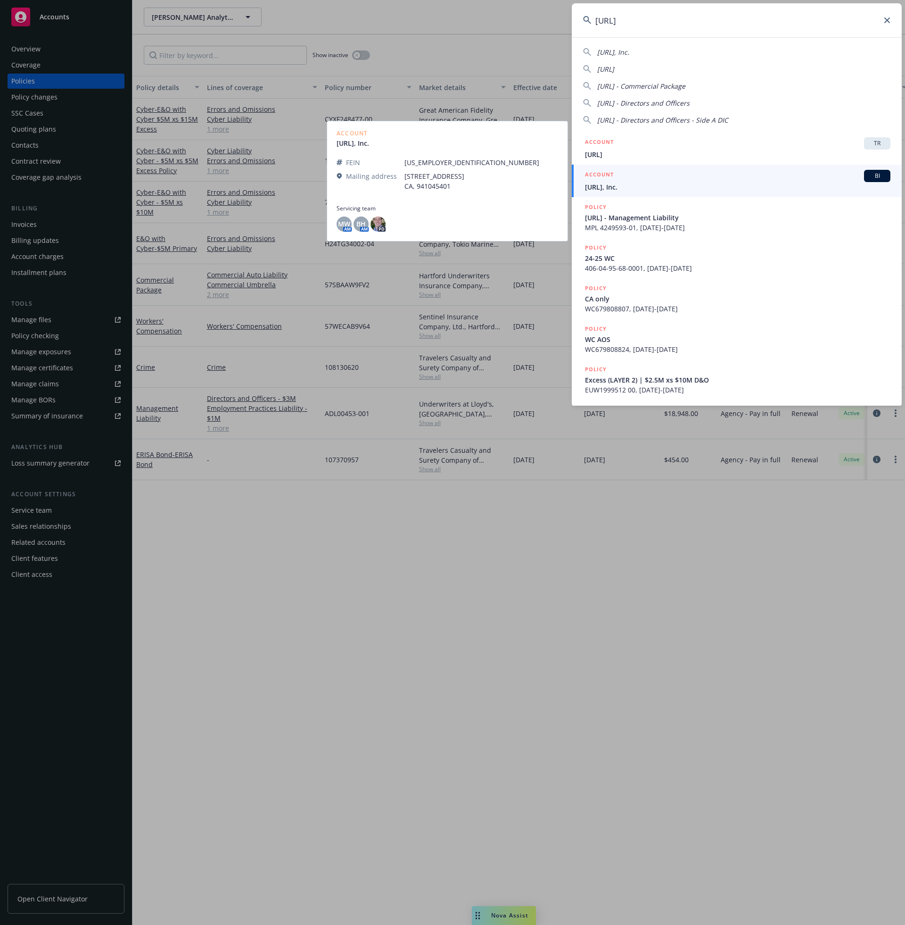
click at [663, 190] on span "[URL], Inc." at bounding box center [738, 187] width 306 height 10
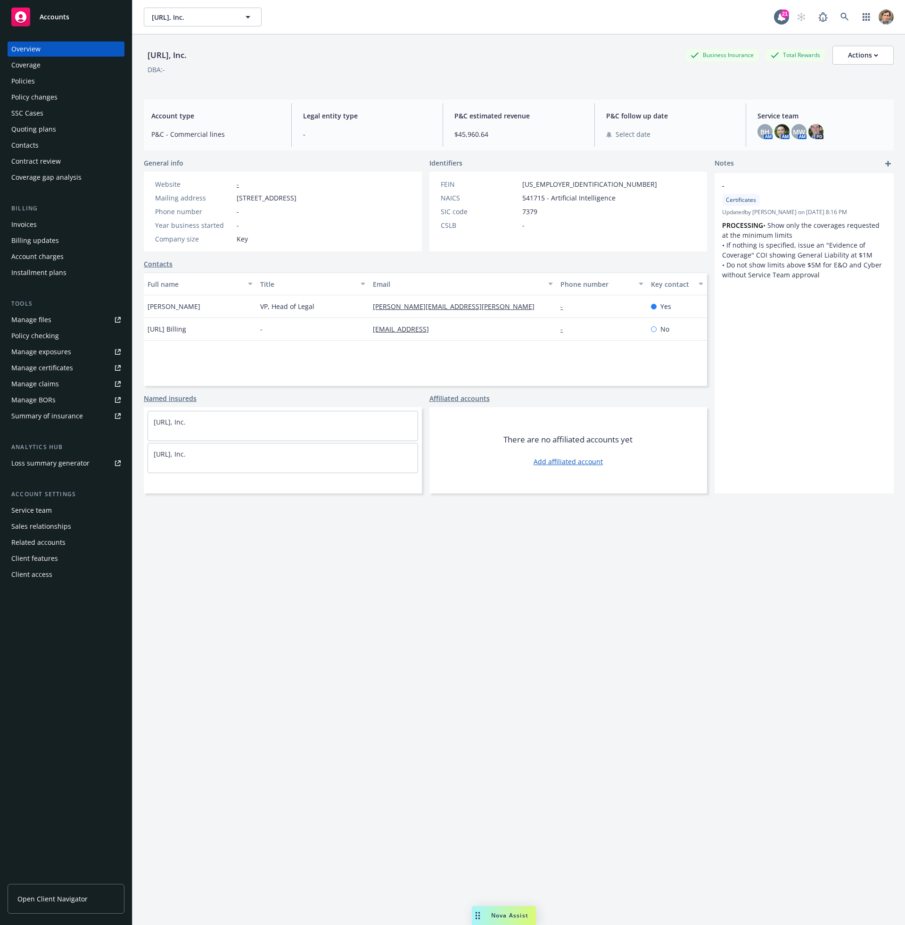
click at [34, 87] on div "Policies" at bounding box center [65, 81] width 109 height 15
